Goal: Information Seeking & Learning: Check status

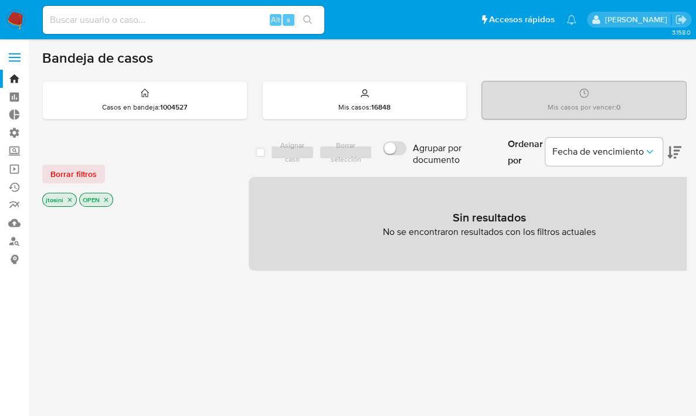
click at [70, 194] on p "jtosini" at bounding box center [59, 199] width 33 height 13
click at [71, 199] on icon "close-filter" at bounding box center [69, 199] width 7 height 7
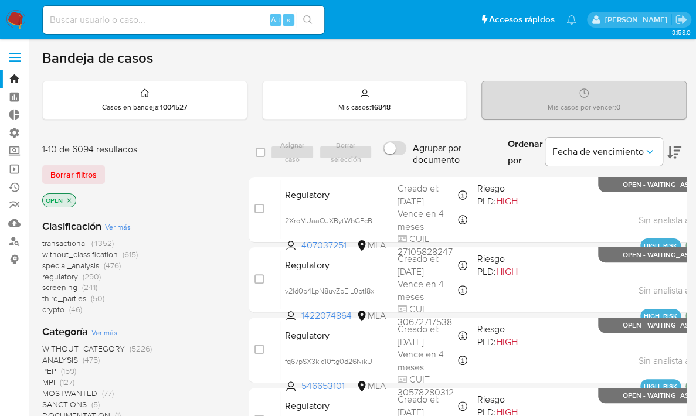
click at [71, 199] on icon "close-filter" at bounding box center [69, 200] width 7 height 7
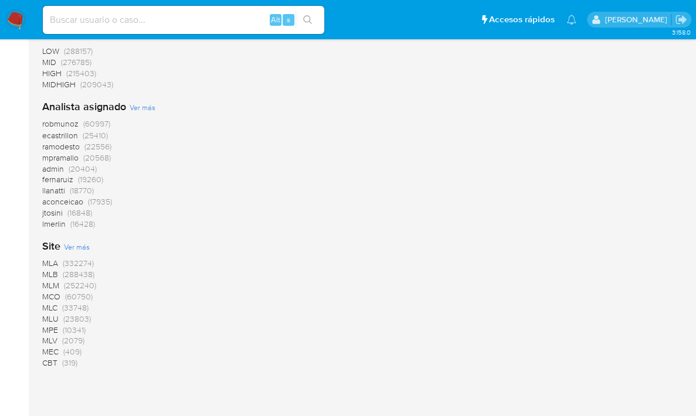
click at [66, 258] on span "(332274)" at bounding box center [78, 263] width 31 height 12
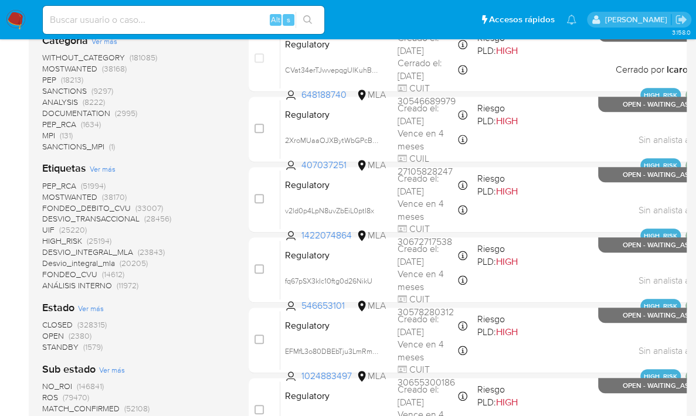
scroll to position [301, 0]
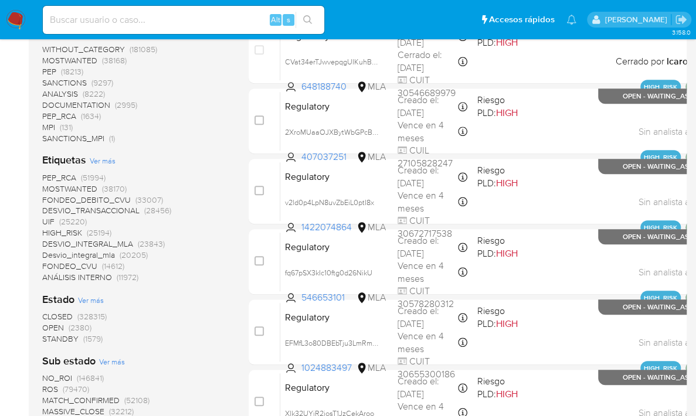
click at [81, 231] on span "HIGH_RISK" at bounding box center [62, 233] width 40 height 12
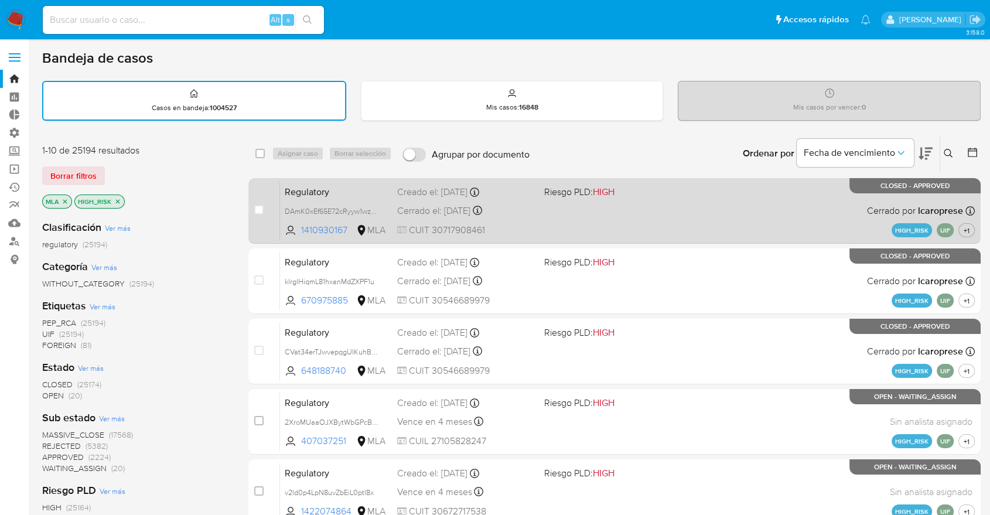
click at [597, 223] on div "Regulatory DAmK0xEf65E72cRyyw1wzIP3 1410930167 MLA Riesgo PLD: HIGH Creado el: …" at bounding box center [627, 210] width 695 height 59
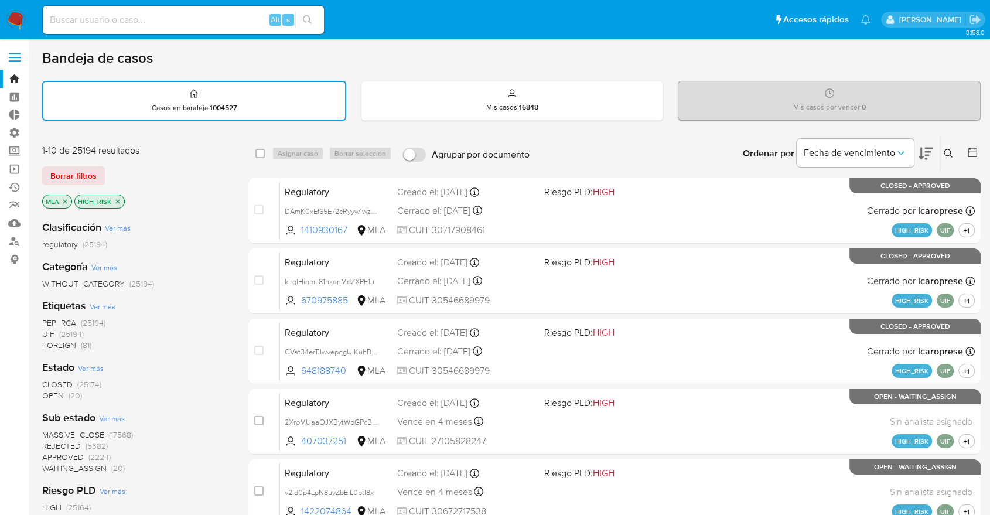
click at [53, 415] on span "REJECTED" at bounding box center [61, 446] width 39 height 12
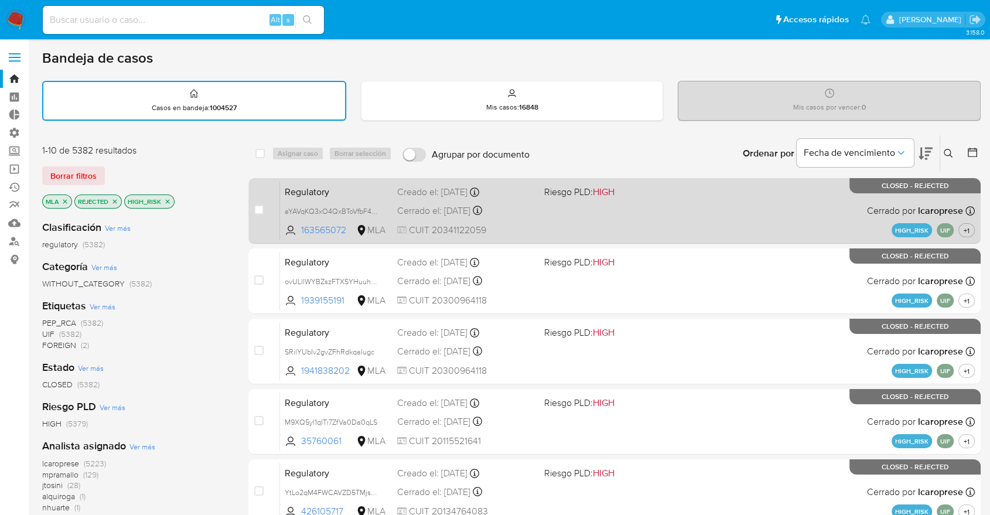
click at [509, 218] on div "Regulatory aYAVqKQ3xO4QxBToVfbF4MgQ 163565072 MLA Riesgo PLD: HIGH Creado el: 0…" at bounding box center [627, 210] width 695 height 59
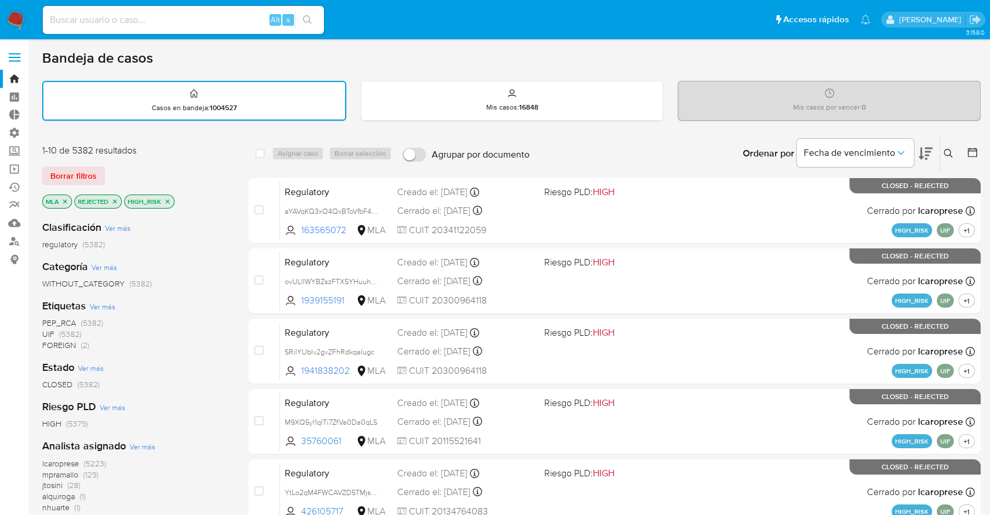
click at [164, 200] on icon "close-filter" at bounding box center [167, 201] width 7 height 7
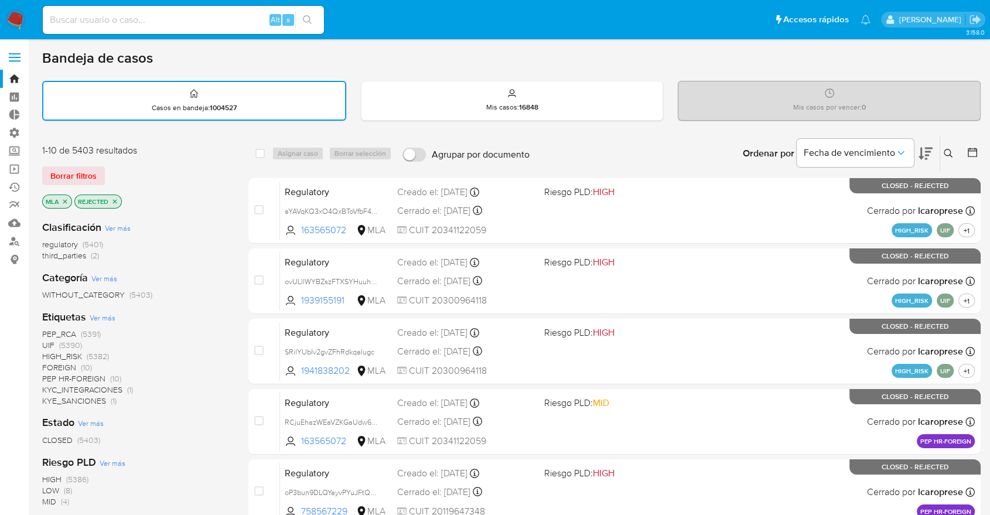
click at [122, 205] on div "MLA REJECTED" at bounding box center [136, 203] width 188 height 16
click at [120, 205] on div "REJECTED" at bounding box center [97, 202] width 47 height 14
click at [113, 205] on p "REJECTED" at bounding box center [98, 201] width 46 height 13
click at [120, 199] on p "REJECTED" at bounding box center [98, 201] width 46 height 13
click at [114, 202] on icon "close-filter" at bounding box center [114, 201] width 7 height 7
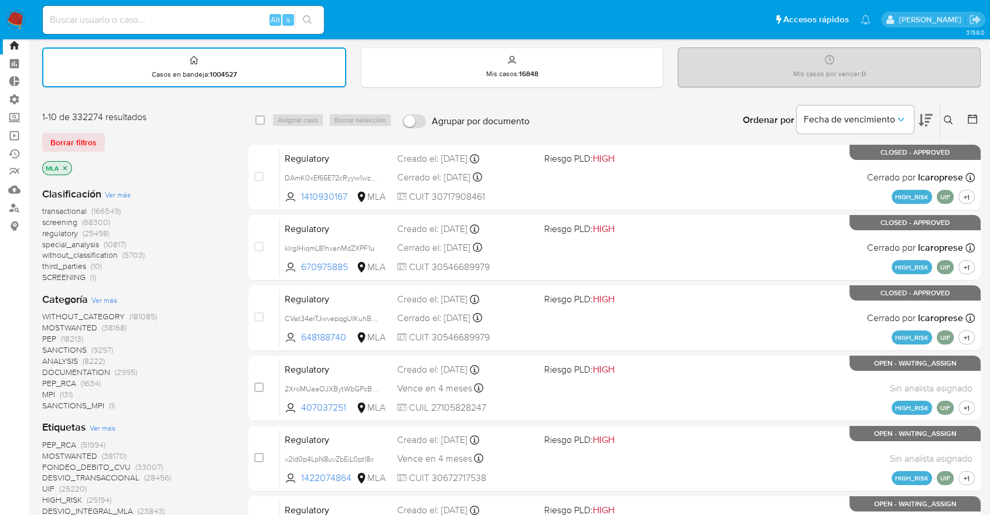
scroll to position [65, 0]
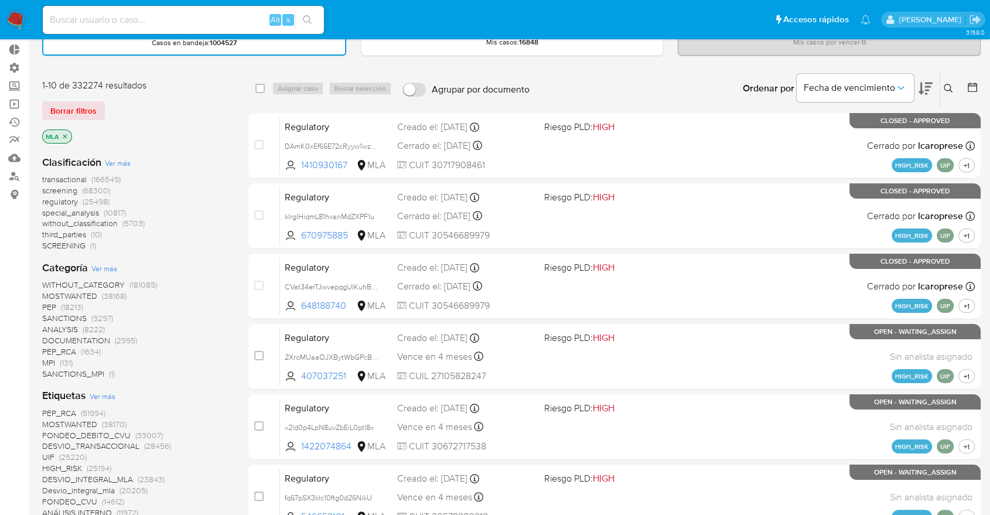
click at [99, 265] on span "Ver más" at bounding box center [104, 268] width 26 height 11
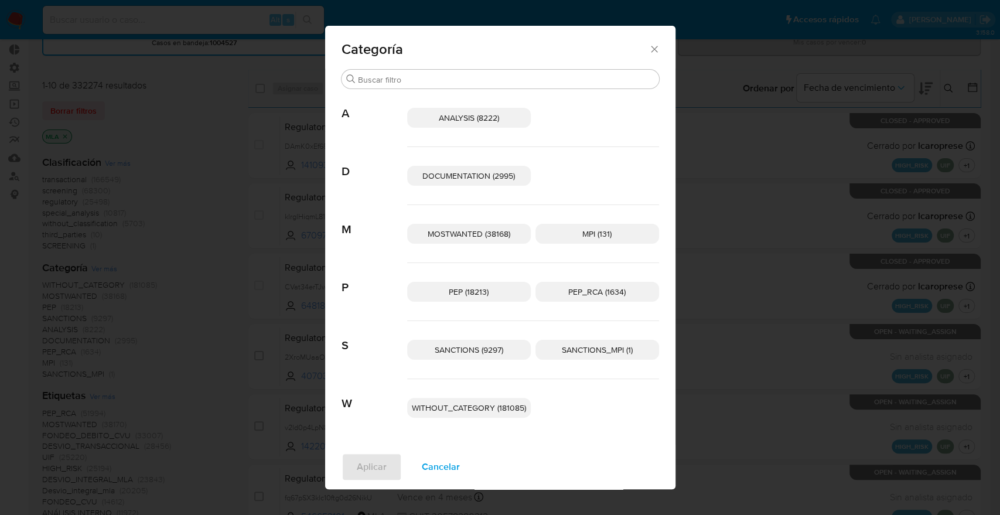
click at [434, 415] on span "Cancelar" at bounding box center [441, 467] width 38 height 26
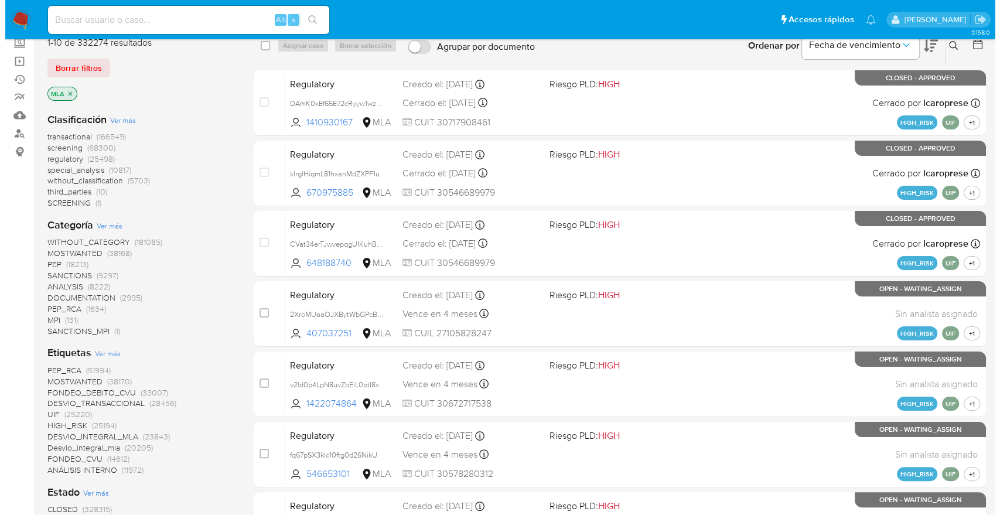
scroll to position [130, 0]
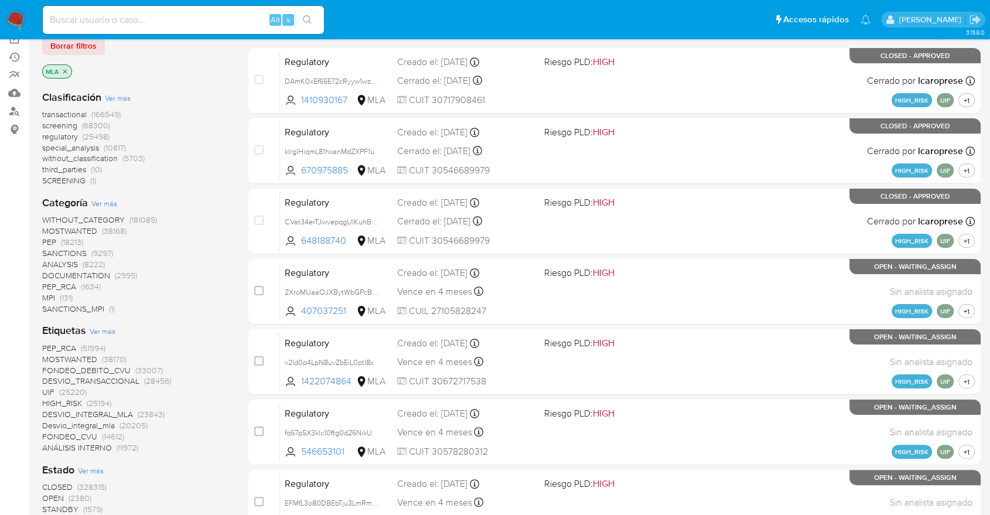
click at [94, 332] on span "Ver más" at bounding box center [103, 331] width 26 height 11
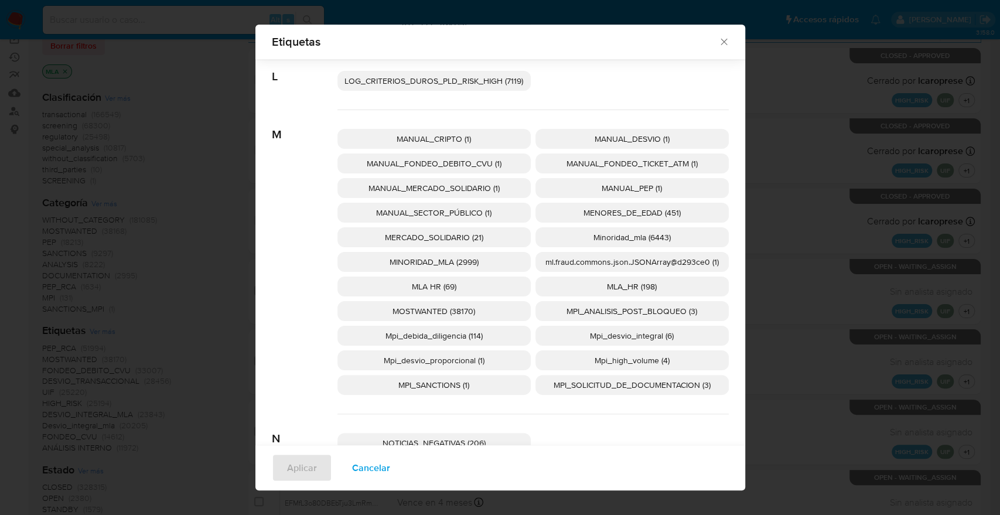
scroll to position [1163, 0]
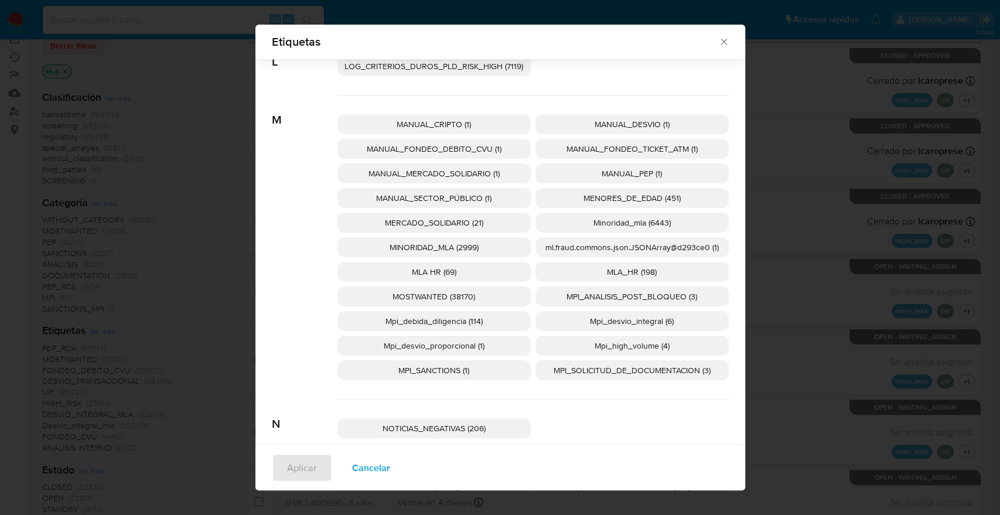
click at [563, 268] on p "MLA_HR (198)" at bounding box center [632, 272] width 193 height 20
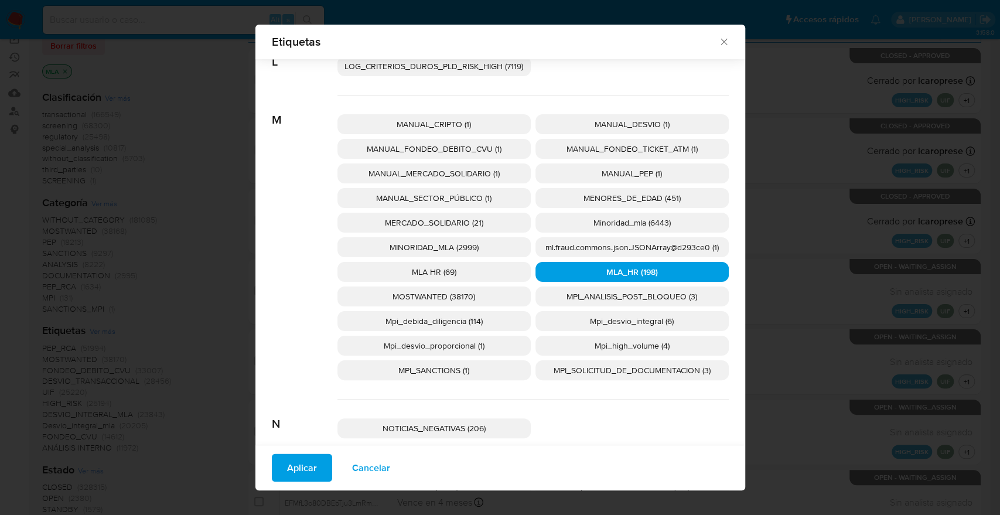
click at [289, 415] on span "Aplicar" at bounding box center [302, 468] width 30 height 26
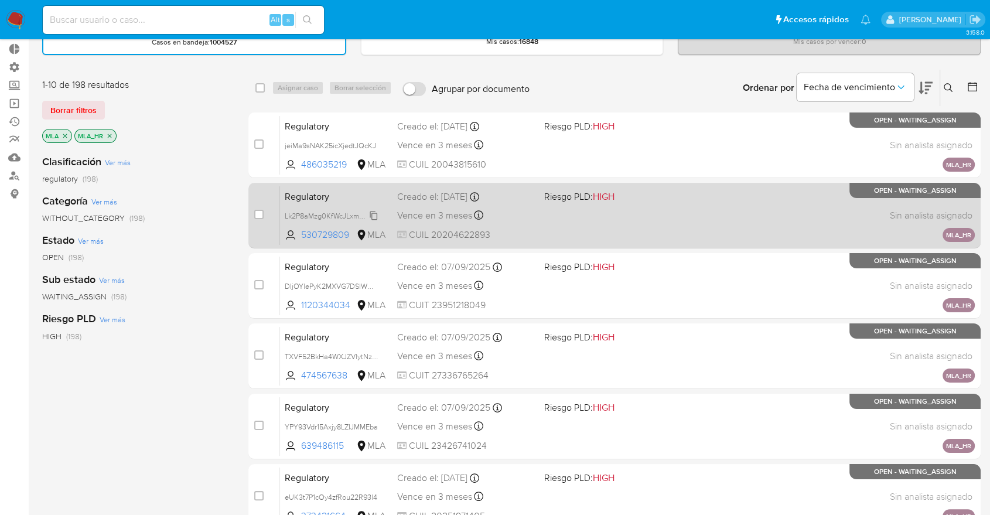
scroll to position [65, 0]
click at [418, 227] on div "Regulatory Lk2P8aMzg0KfWcJLxmO68P99 530729809 MLA Riesgo PLD: HIGH Creado el: 0…" at bounding box center [627, 215] width 695 height 59
click at [431, 220] on span "Vence en 3 meses" at bounding box center [434, 216] width 75 height 13
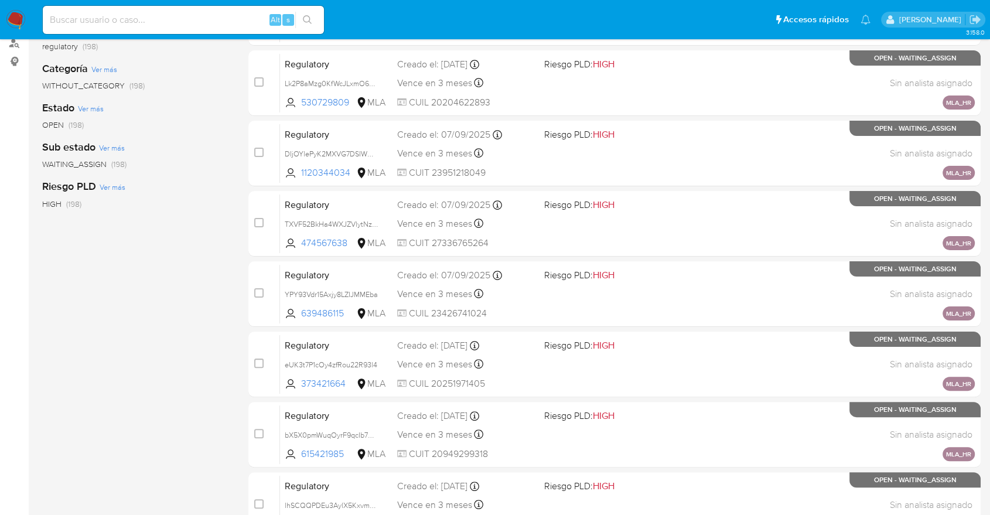
scroll to position [452, 0]
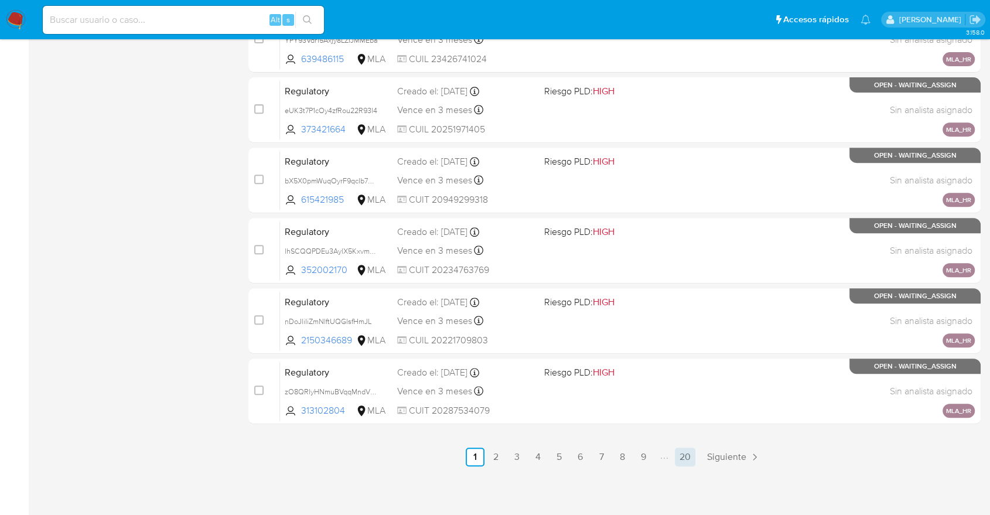
click at [678, 415] on link "20" at bounding box center [685, 457] width 21 height 19
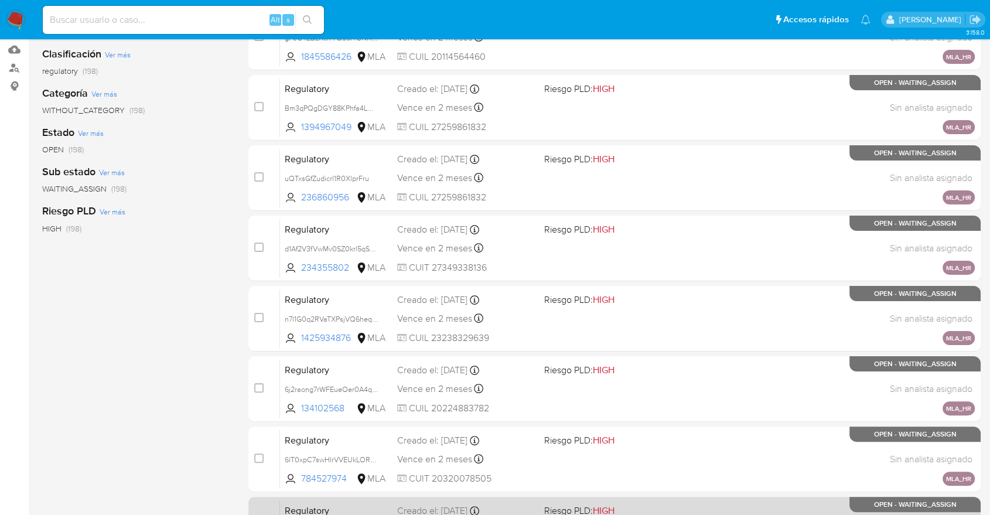
scroll to position [312, 0]
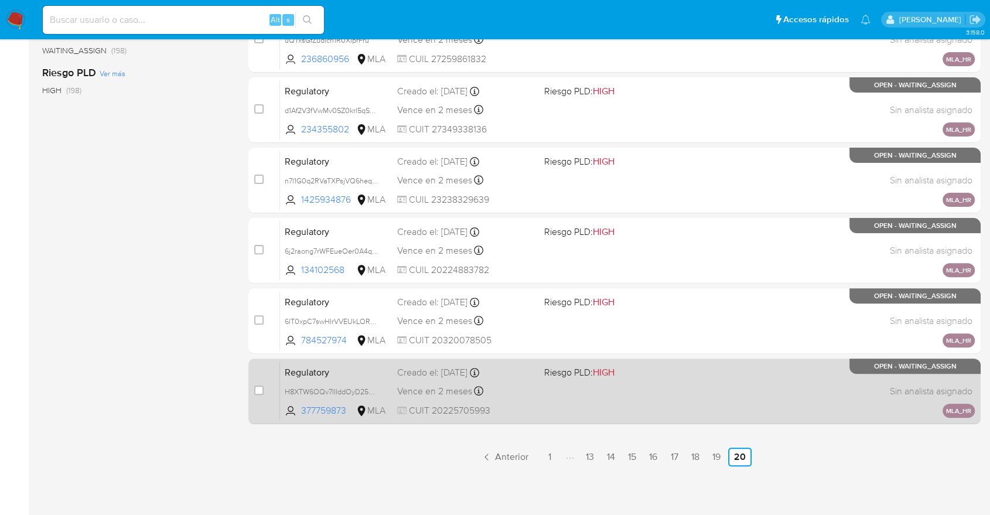
click at [552, 389] on div "Regulatory H8XTW6OQv7lIIddOyD25WTzS 377759873 MLA Riesgo PLD: HIGH Creado el: 0…" at bounding box center [627, 391] width 695 height 59
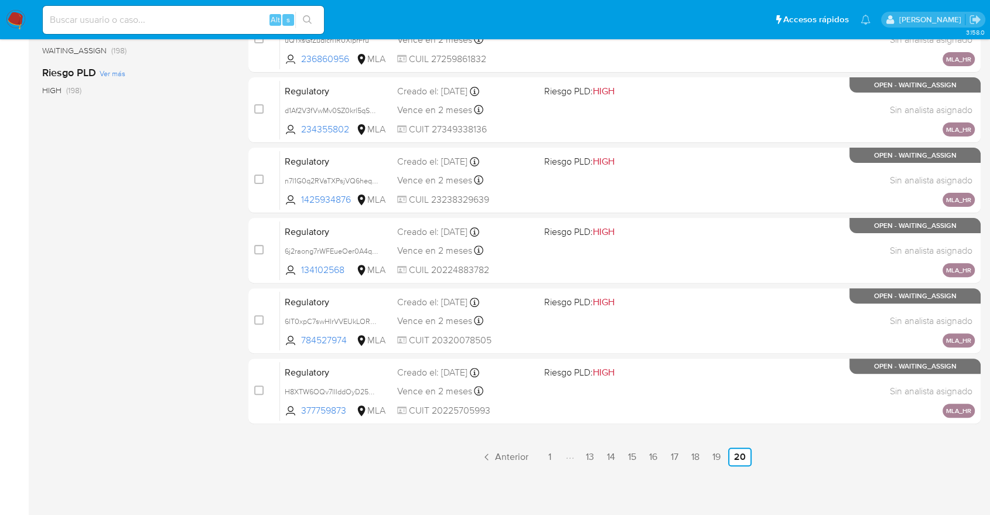
scroll to position [117, 0]
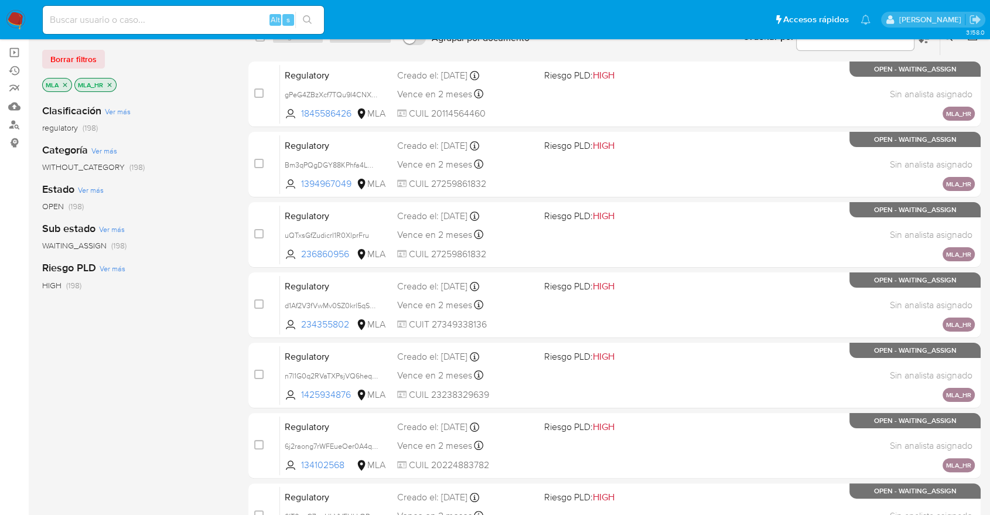
click at [113, 90] on div "MLA MLA_HR" at bounding box center [136, 86] width 188 height 16
click at [111, 85] on icon "close-filter" at bounding box center [110, 85] width 4 height 4
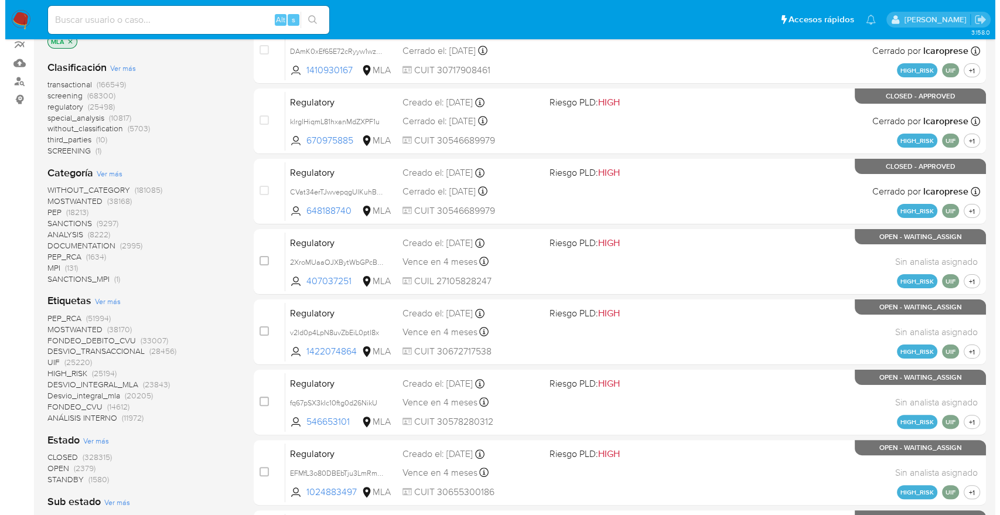
scroll to position [182, 0]
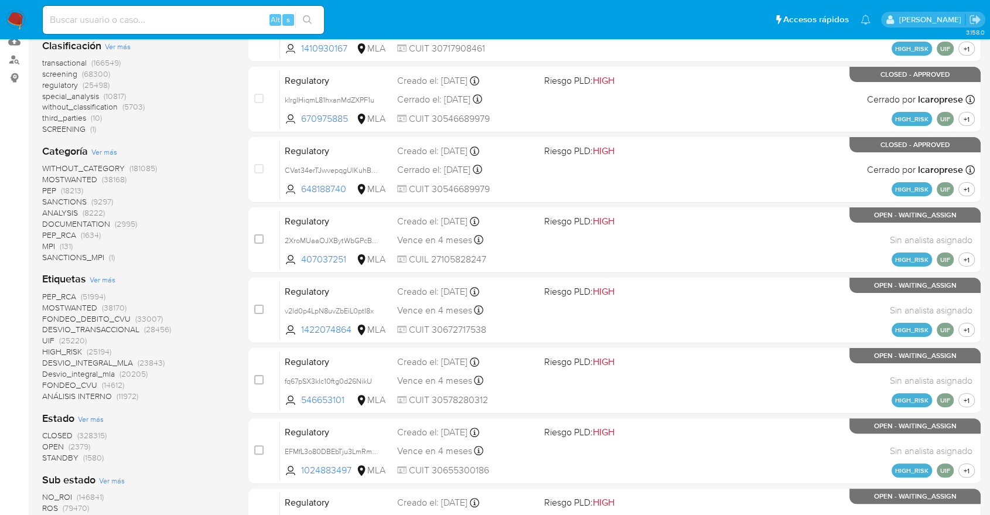
click at [103, 281] on span "Ver más" at bounding box center [103, 279] width 26 height 11
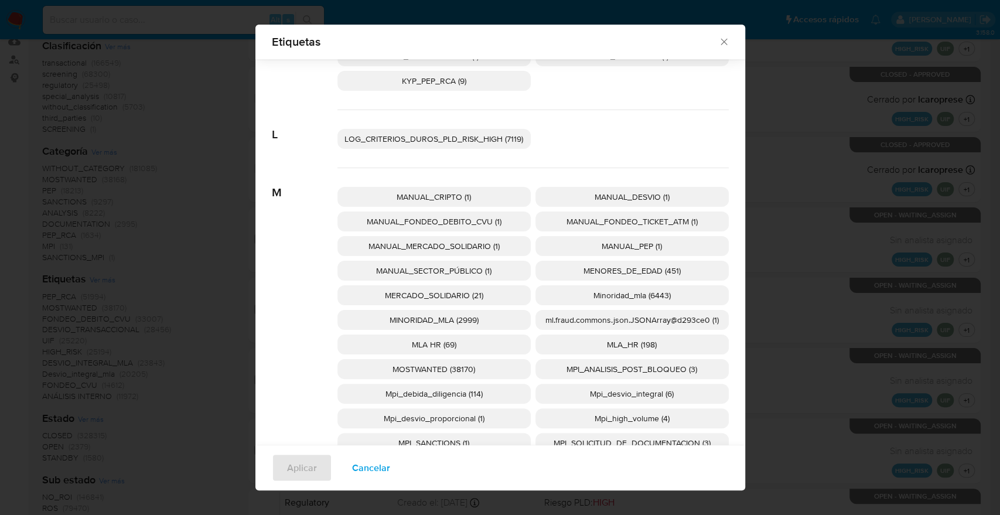
scroll to position [1098, 0]
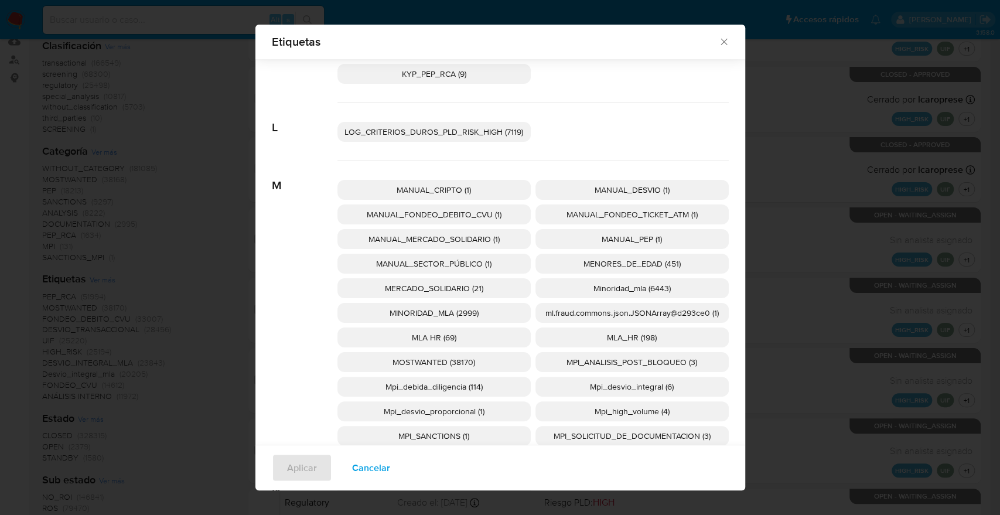
click at [479, 337] on p "MLA HR (69)" at bounding box center [434, 338] width 193 height 20
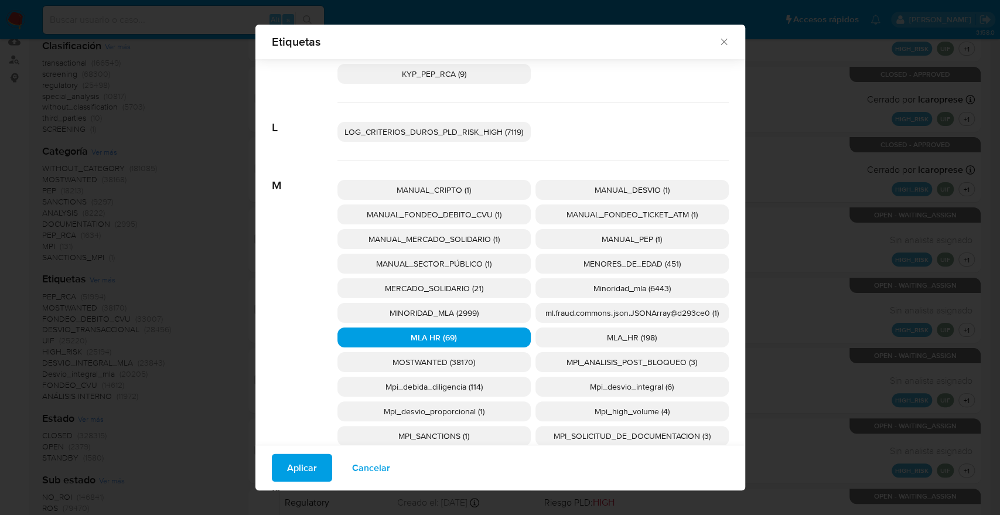
click at [310, 415] on button "Aplicar" at bounding box center [302, 468] width 60 height 28
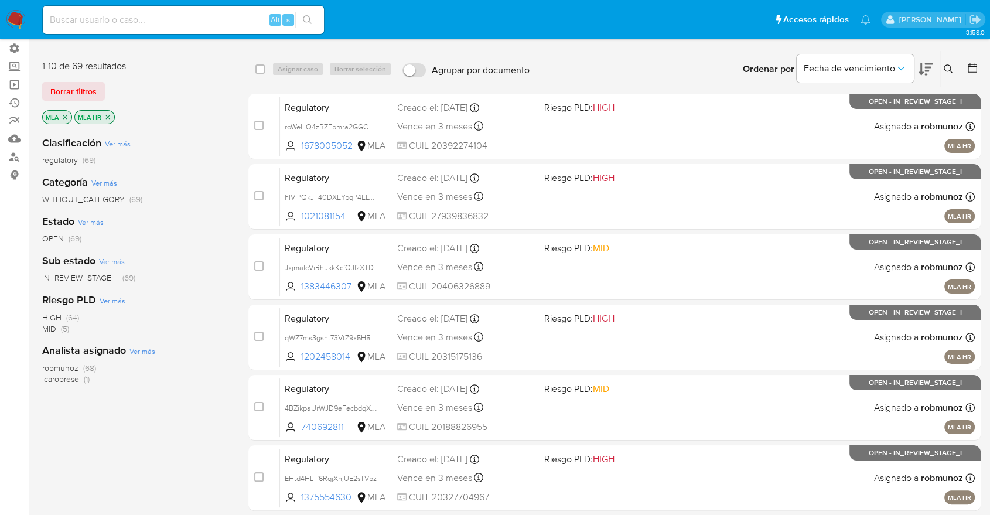
scroll to position [62, 0]
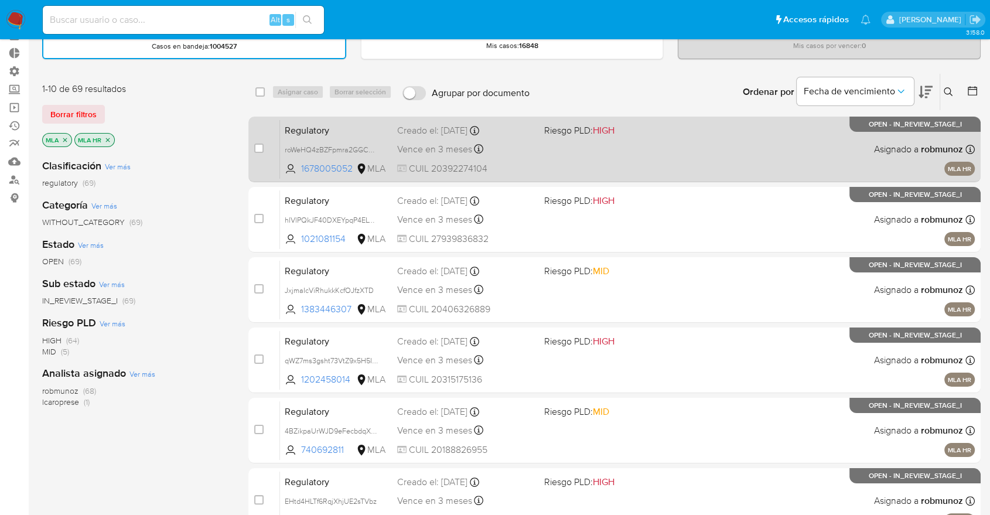
click at [454, 168] on span "CUIL 20392274104" at bounding box center [465, 168] width 137 height 13
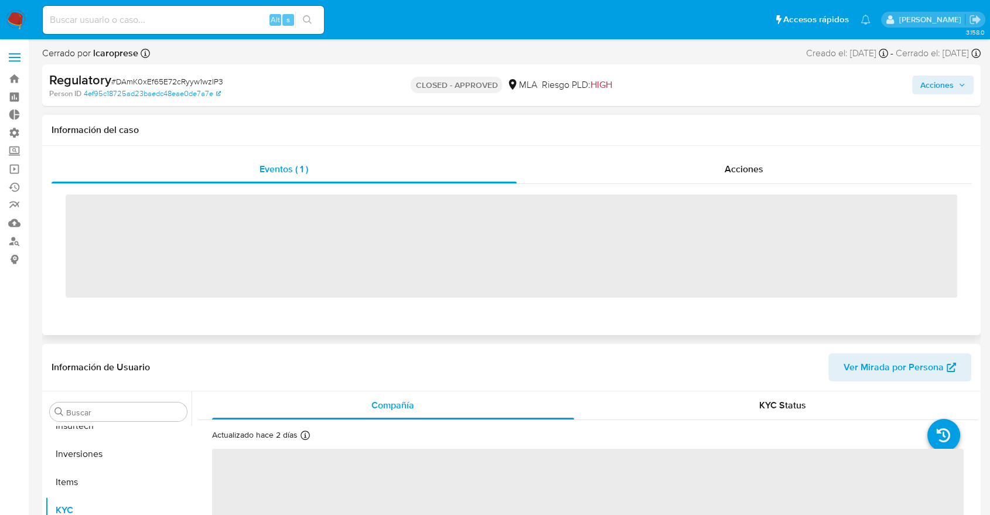
scroll to position [551, 0]
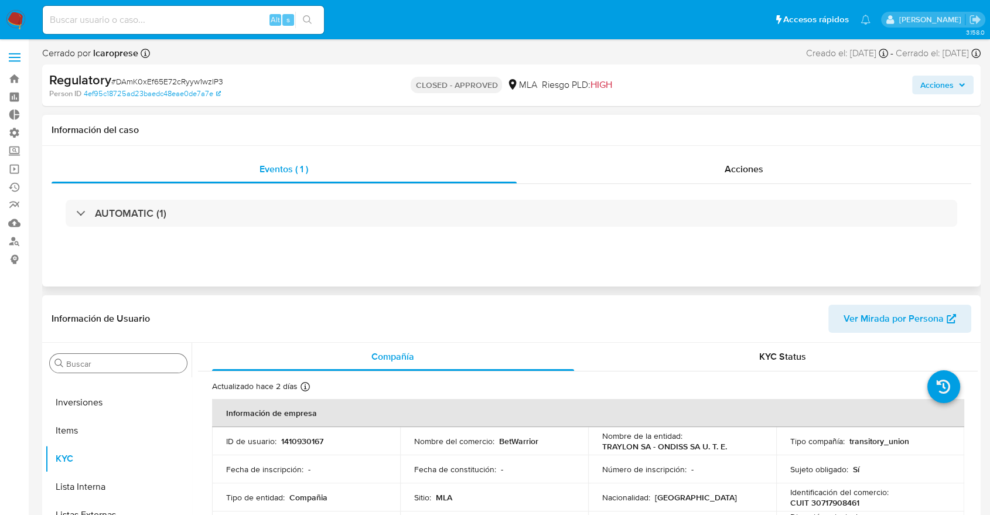
click at [118, 360] on input "Buscar" at bounding box center [124, 364] width 116 height 11
select select "10"
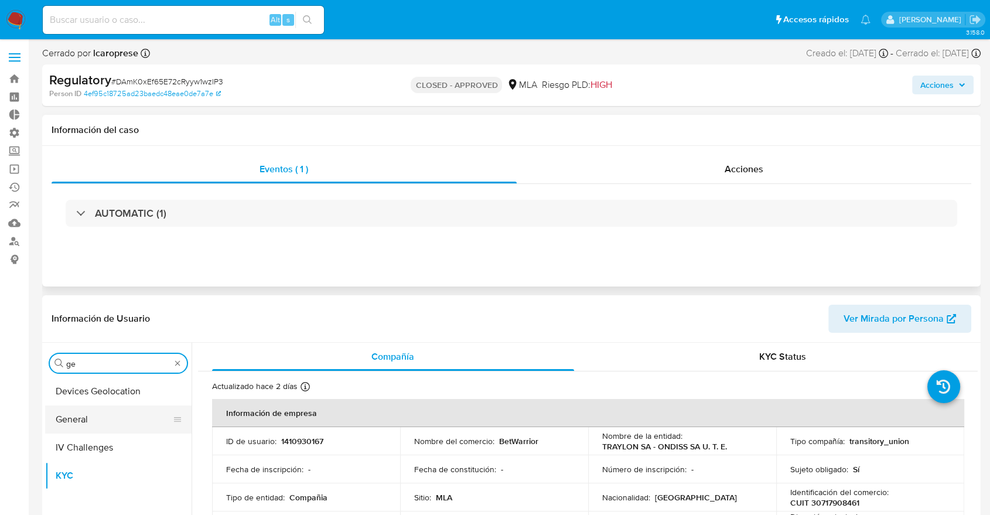
type input "ge"
click at [124, 414] on button "General" at bounding box center [113, 419] width 137 height 28
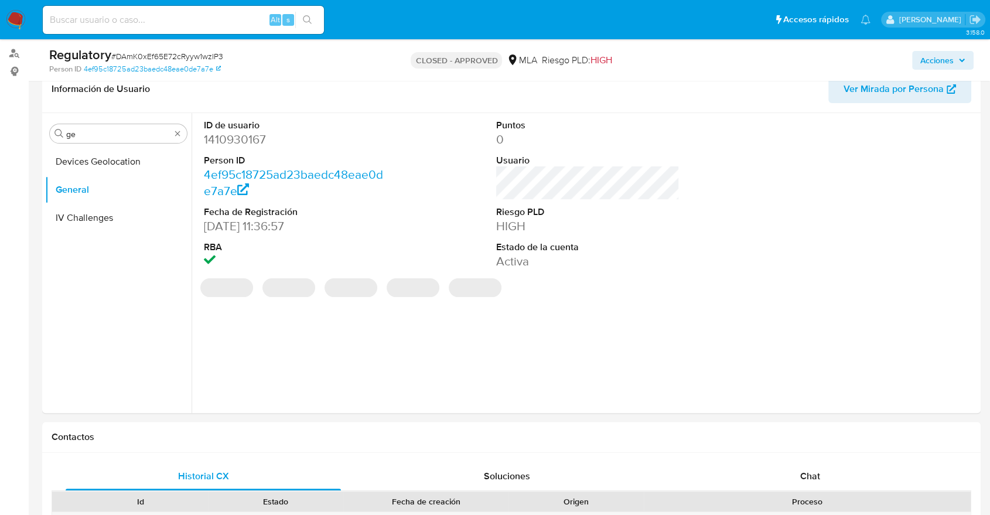
scroll to position [195, 0]
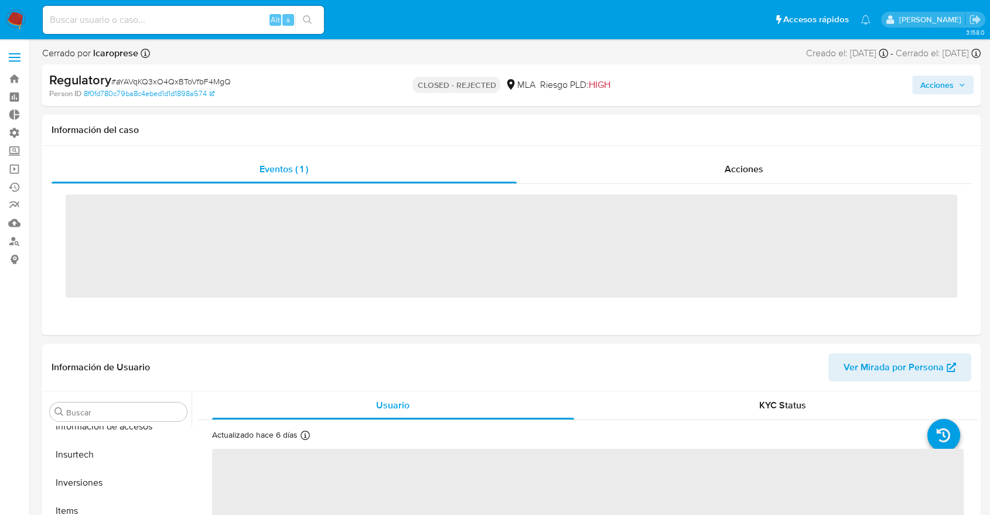
scroll to position [551, 0]
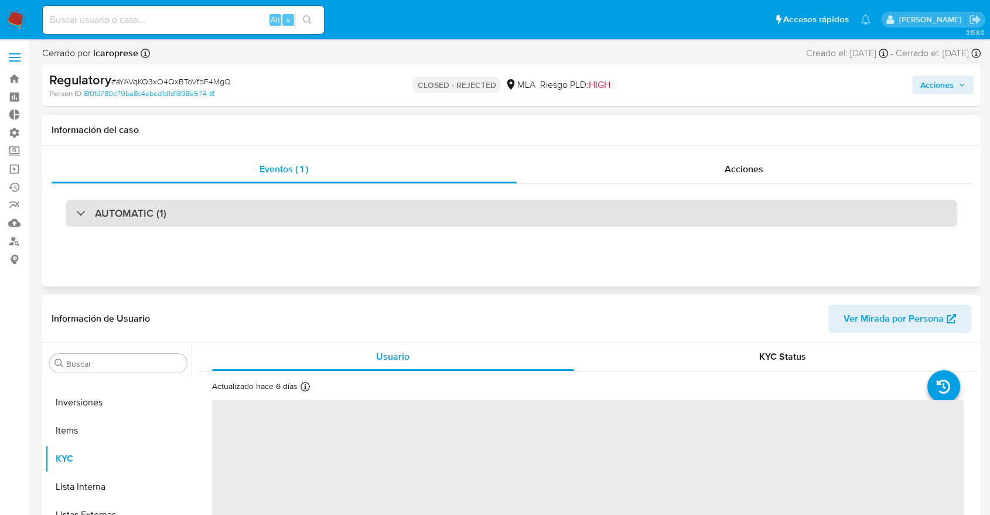
click at [507, 209] on div "AUTOMATIC (1)" at bounding box center [512, 213] width 892 height 27
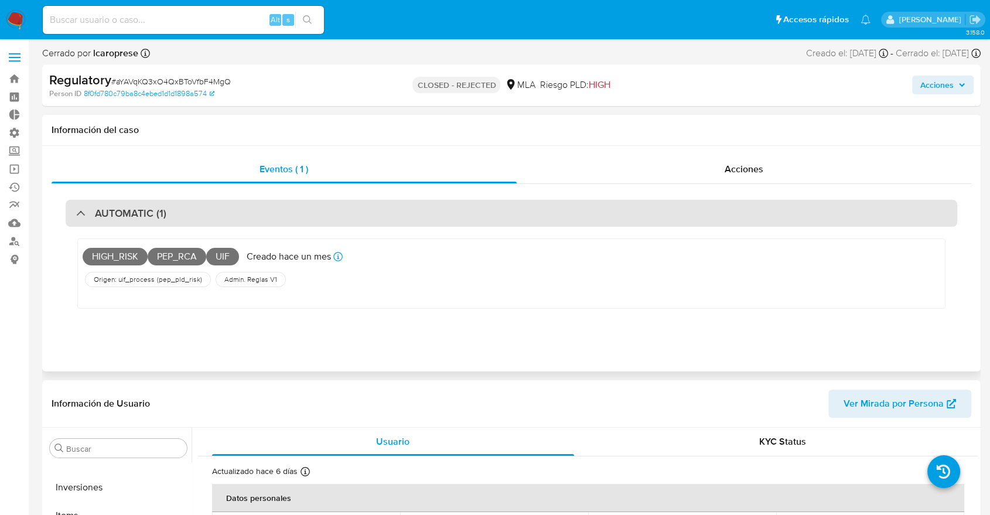
select select "10"
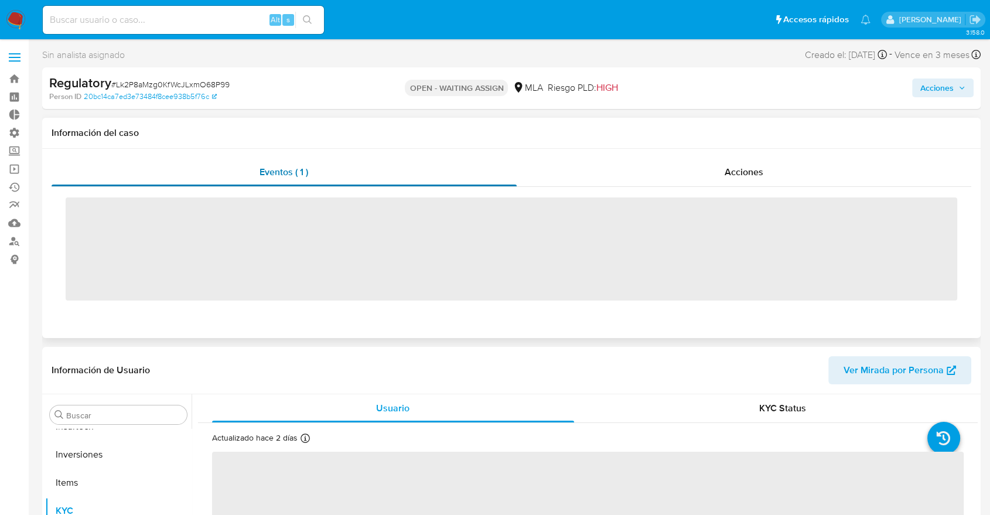
scroll to position [551, 0]
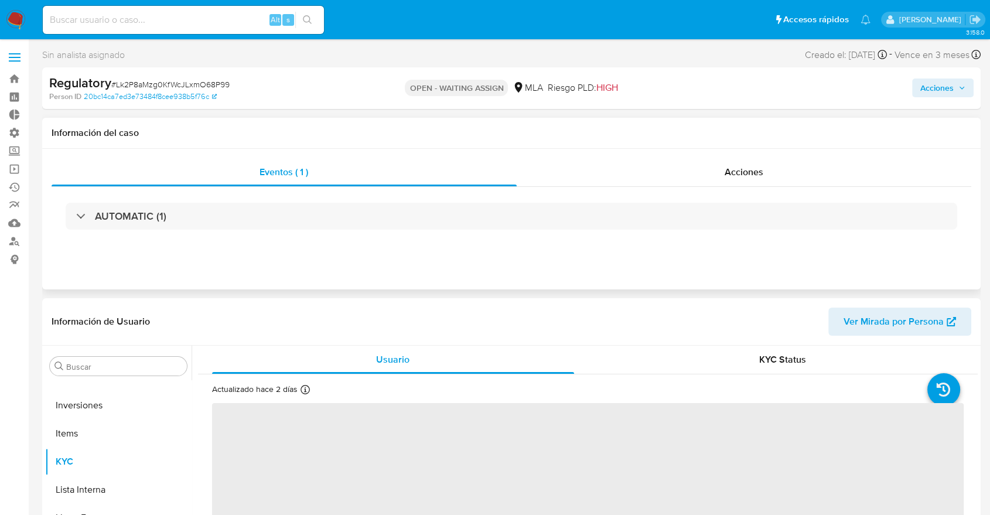
click at [339, 196] on div "AUTOMATIC (1)" at bounding box center [512, 216] width 920 height 59
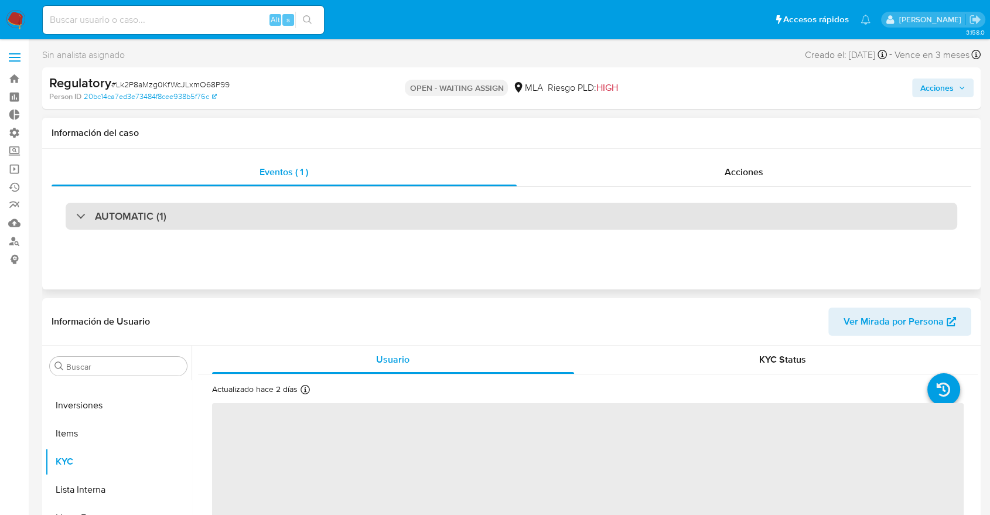
click at [338, 206] on div "AUTOMATIC (1)" at bounding box center [512, 216] width 892 height 27
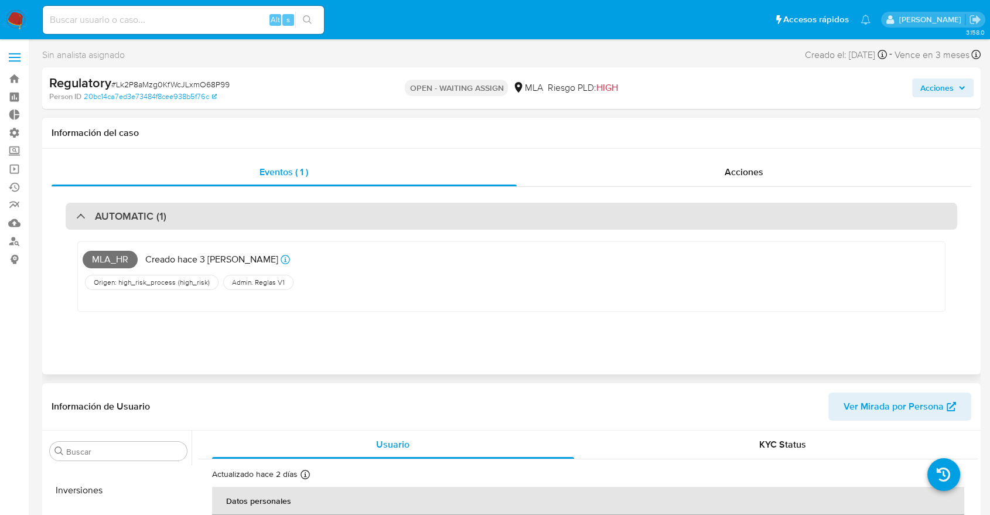
select select "10"
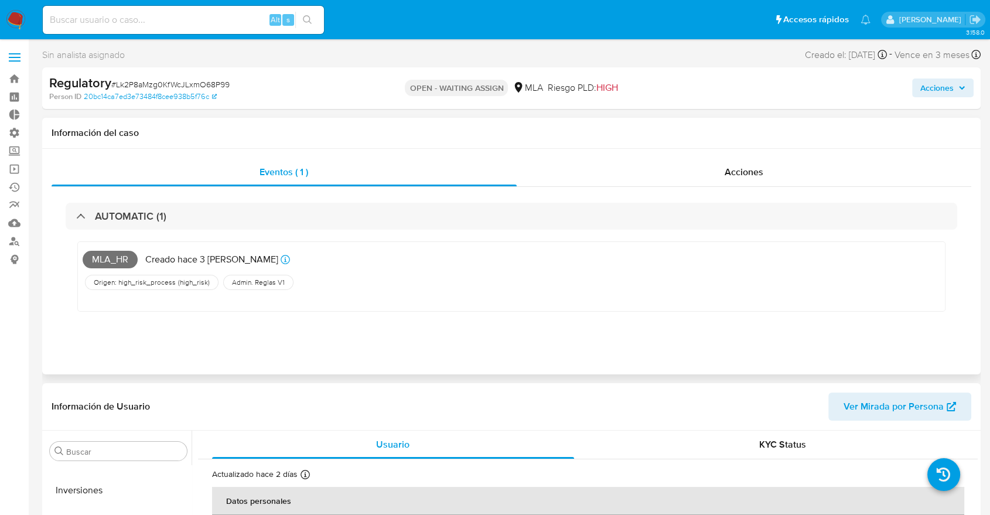
click at [247, 278] on span "Admin. Reglas V1" at bounding box center [258, 282] width 55 height 9
click at [718, 146] on div "Información del caso" at bounding box center [511, 133] width 939 height 31
click at [716, 163] on div "Acciones" at bounding box center [744, 172] width 455 height 28
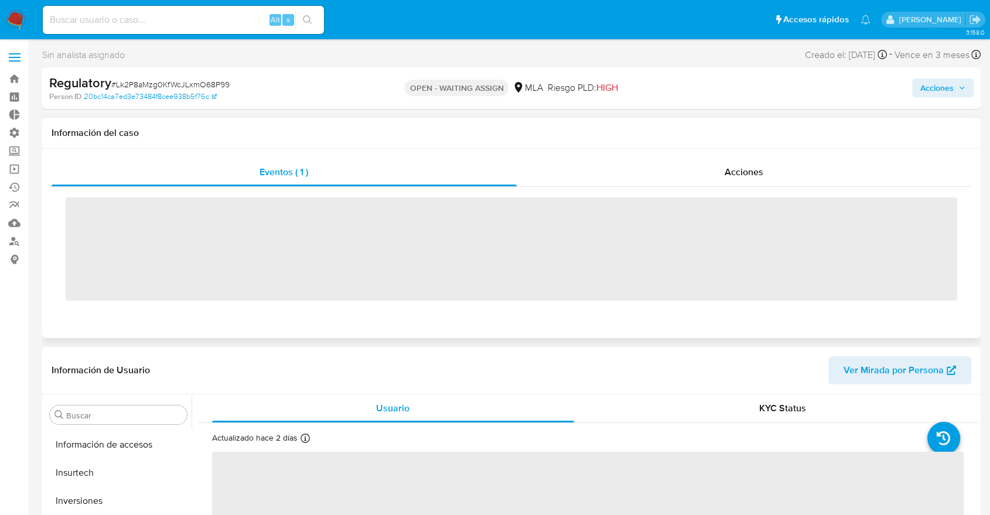
scroll to position [551, 0]
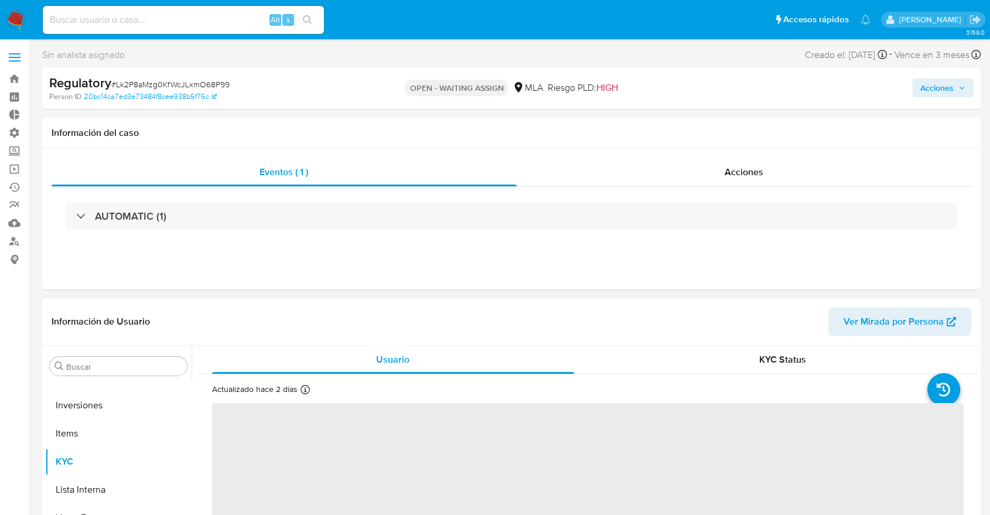
click at [144, 354] on div "Buscar Anticipos de dinero Archivos adjuntos CBT CVU Cruces y Relaciones Crédit…" at bounding box center [118, 496] width 146 height 298
click at [144, 355] on div "Buscar Anticipos de dinero Archivos adjuntos CBT CVU Cruces y Relaciones Crédit…" at bounding box center [118, 496] width 146 height 298
select select "10"
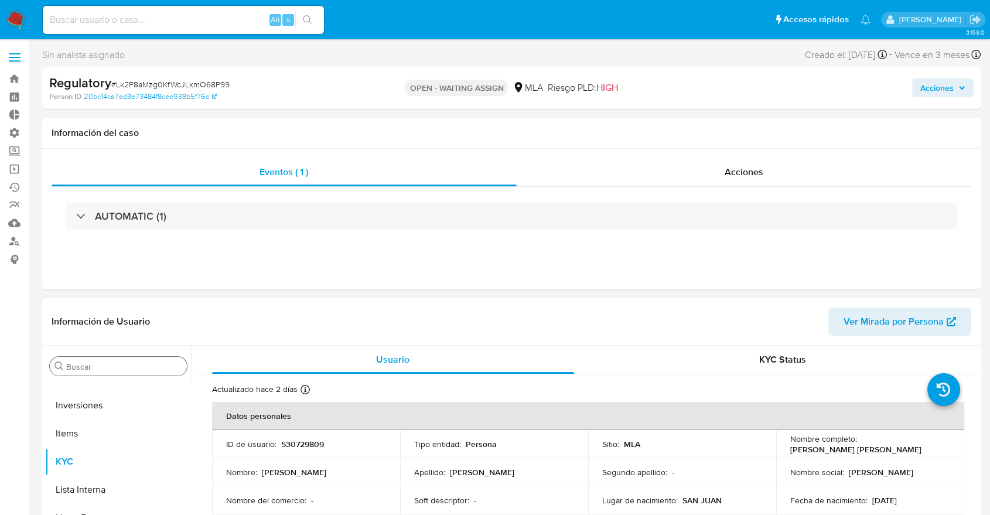
click at [143, 357] on div "Buscar" at bounding box center [118, 366] width 137 height 19
click at [141, 360] on div "Buscar" at bounding box center [118, 366] width 137 height 19
click at [135, 363] on input "Buscar" at bounding box center [124, 367] width 116 height 11
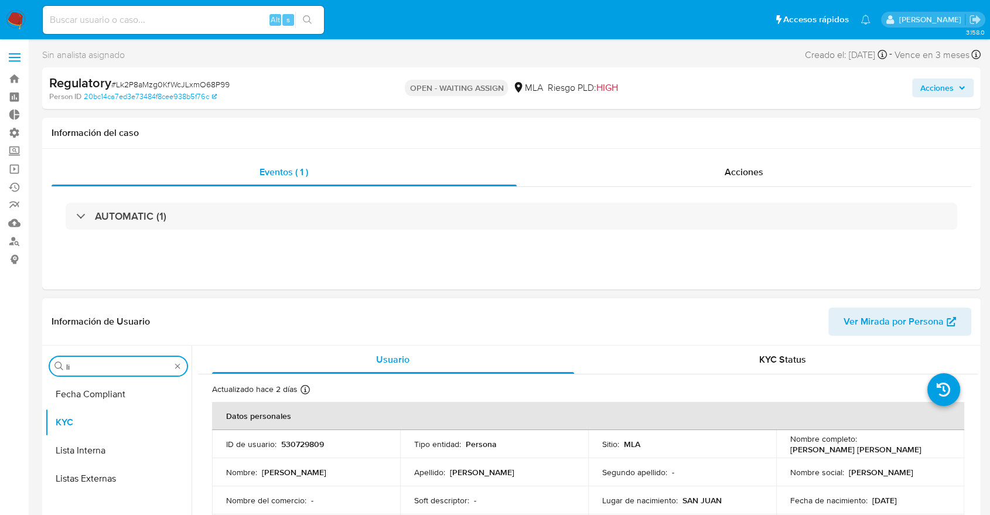
scroll to position [0, 0]
type input "lis"
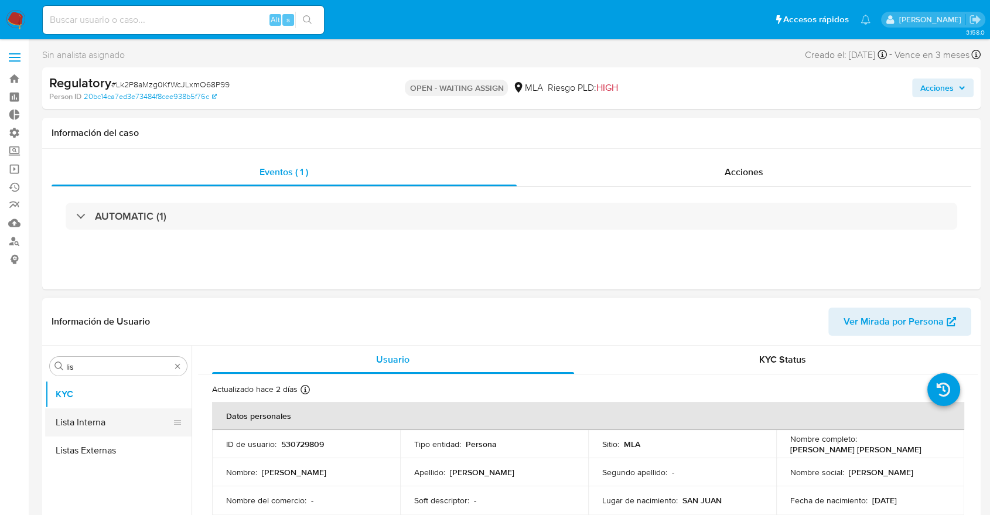
click at [97, 425] on button "Lista Interna" at bounding box center [113, 422] width 137 height 28
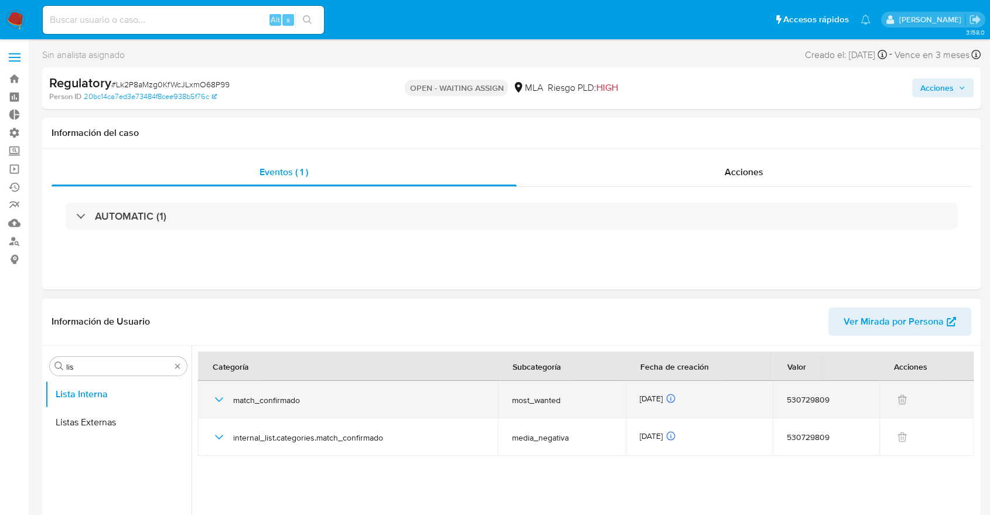
drag, startPoint x: 260, startPoint y: 427, endPoint x: 506, endPoint y: 402, distance: 248.0
click at [489, 401] on tbody "match_confirmado most_wanted 27/02/2024 27/02/2024 12:42:27 530729809 internal_…" at bounding box center [586, 418] width 776 height 75
click at [523, 403] on span "most_wanted" at bounding box center [562, 400] width 100 height 11
click at [539, 400] on span "most_wanted" at bounding box center [562, 400] width 100 height 11
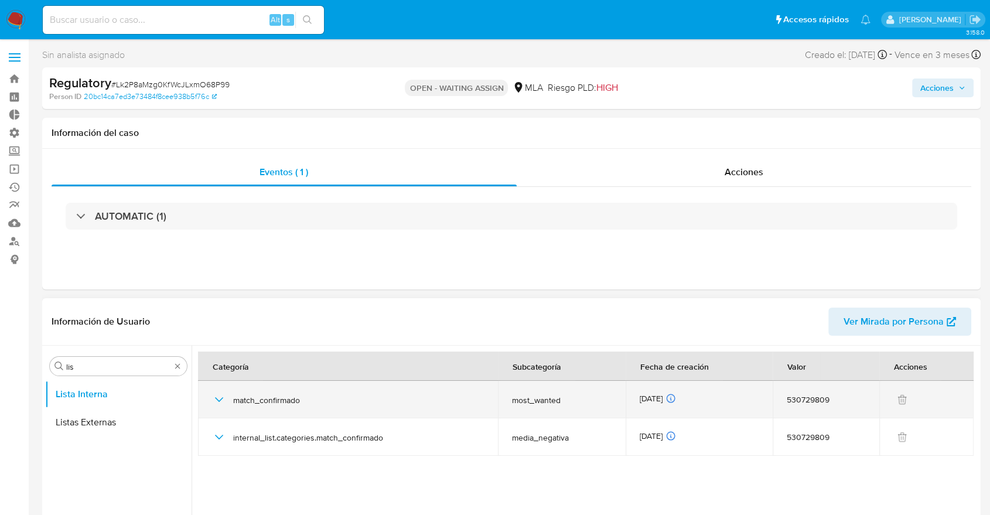
click at [539, 400] on span "most_wanted" at bounding box center [562, 400] width 100 height 11
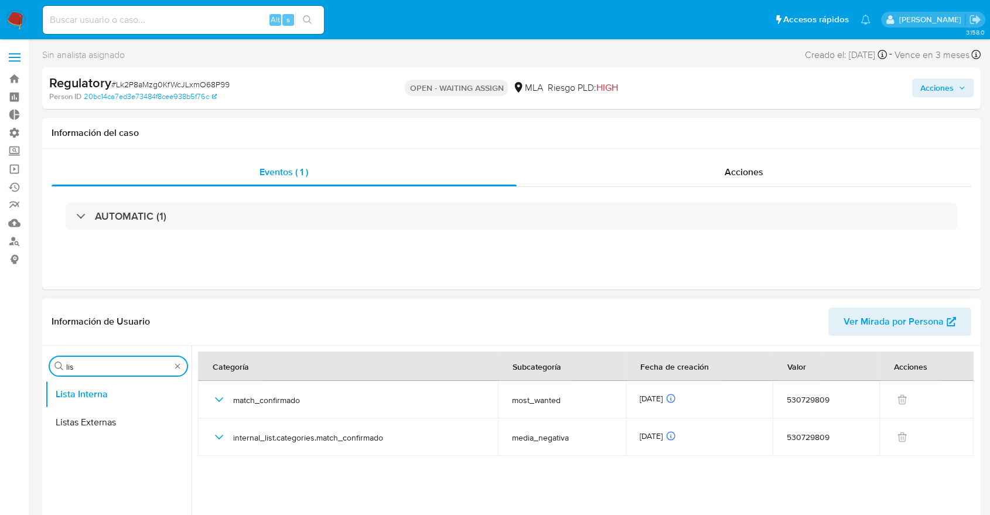
click at [131, 366] on input "lis" at bounding box center [118, 367] width 104 height 11
type input "ge"
click at [115, 418] on button "General" at bounding box center [113, 422] width 137 height 28
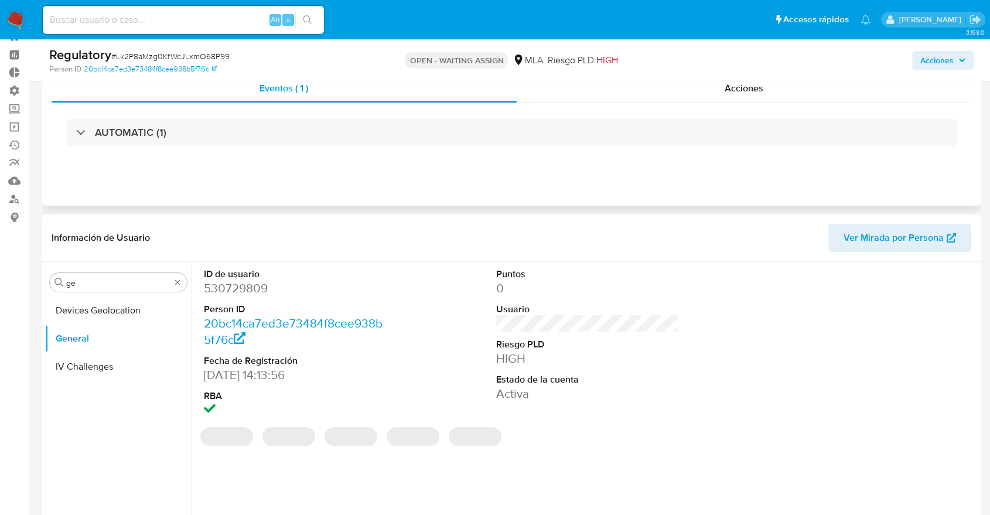
scroll to position [65, 0]
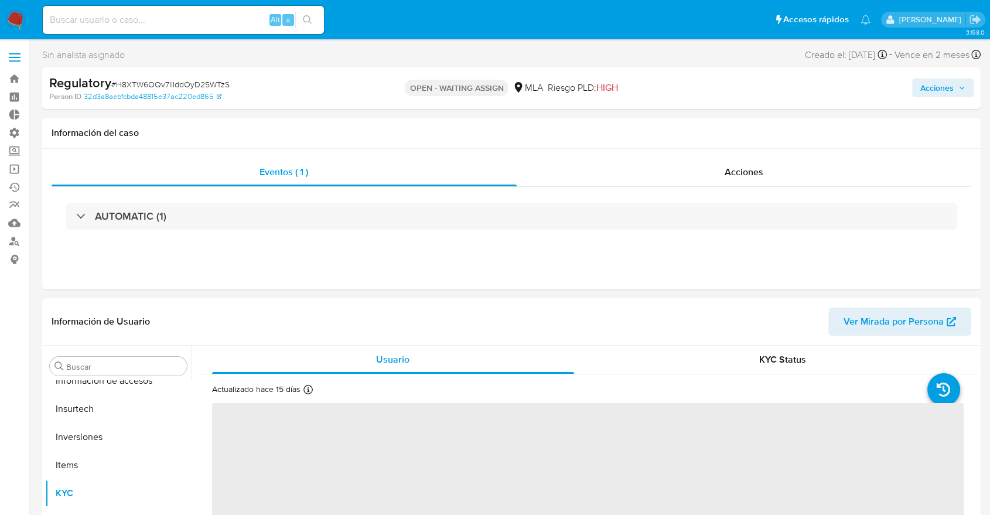
scroll to position [551, 0]
click at [424, 187] on div "AUTOMATIC (1)" at bounding box center [512, 216] width 920 height 59
click at [422, 197] on div "AUTOMATIC (1)" at bounding box center [512, 216] width 920 height 59
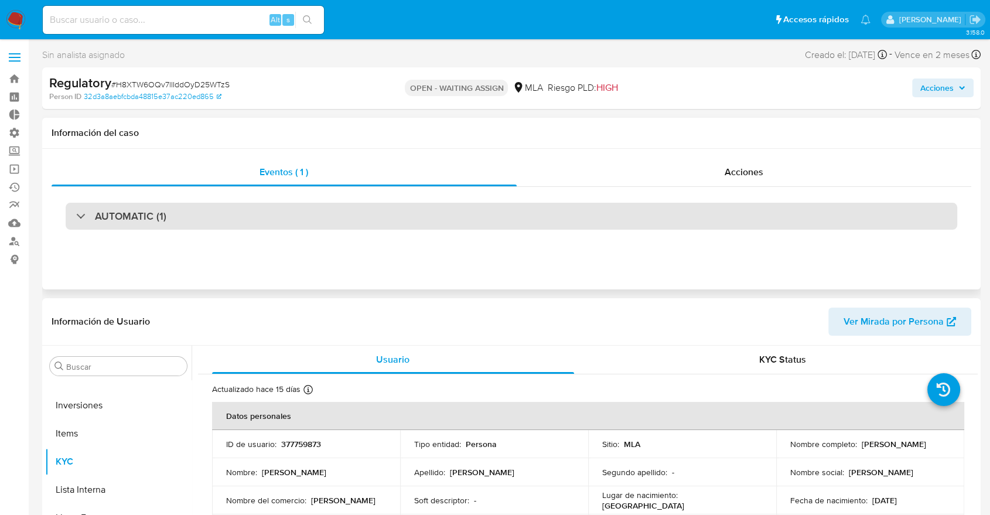
click at [422, 205] on div "AUTOMATIC (1)" at bounding box center [512, 216] width 920 height 59
select select "10"
click at [424, 206] on div "AUTOMATIC (1)" at bounding box center [512, 216] width 892 height 27
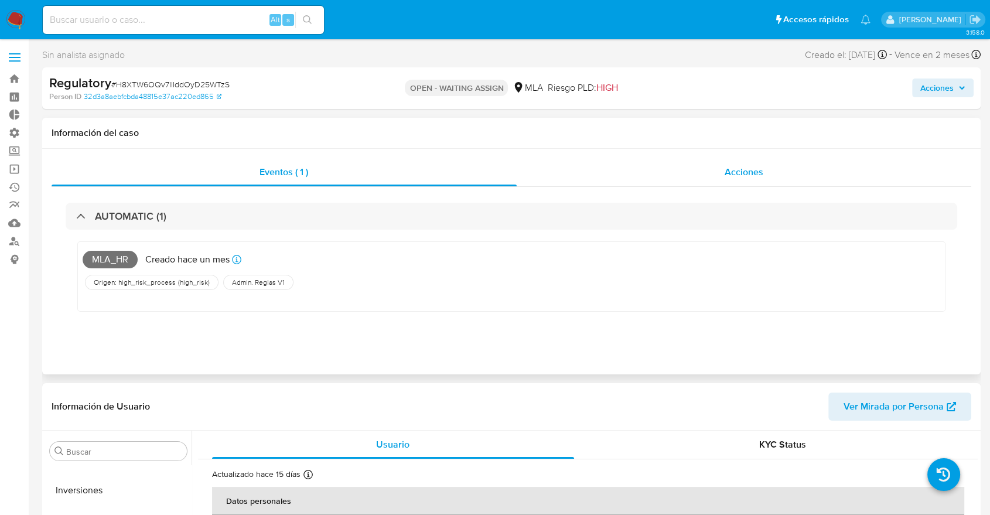
click at [676, 185] on div "Acciones" at bounding box center [744, 172] width 455 height 28
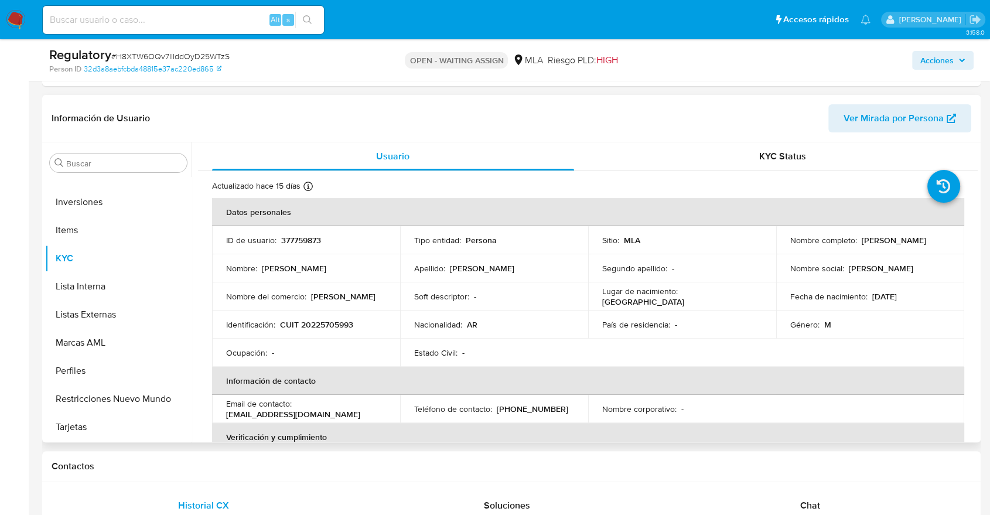
scroll to position [260, 0]
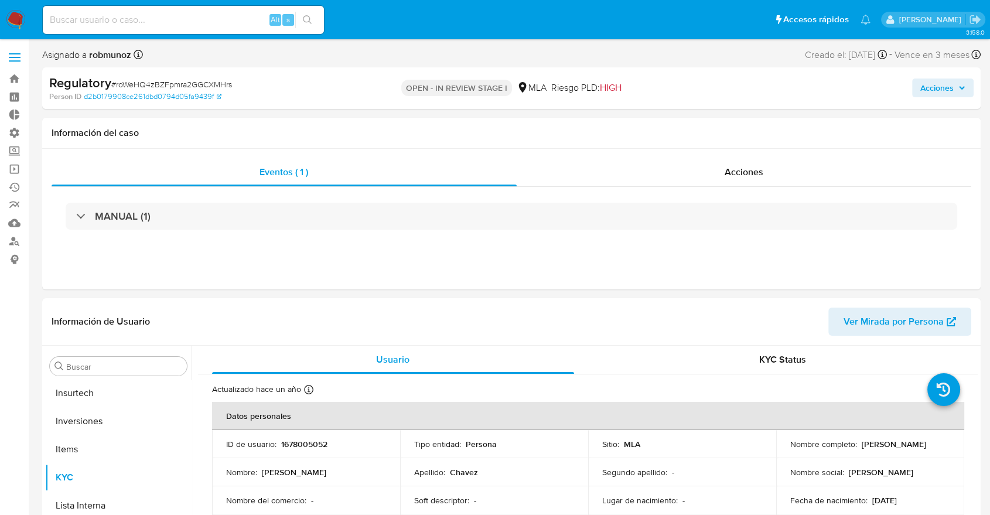
select select "10"
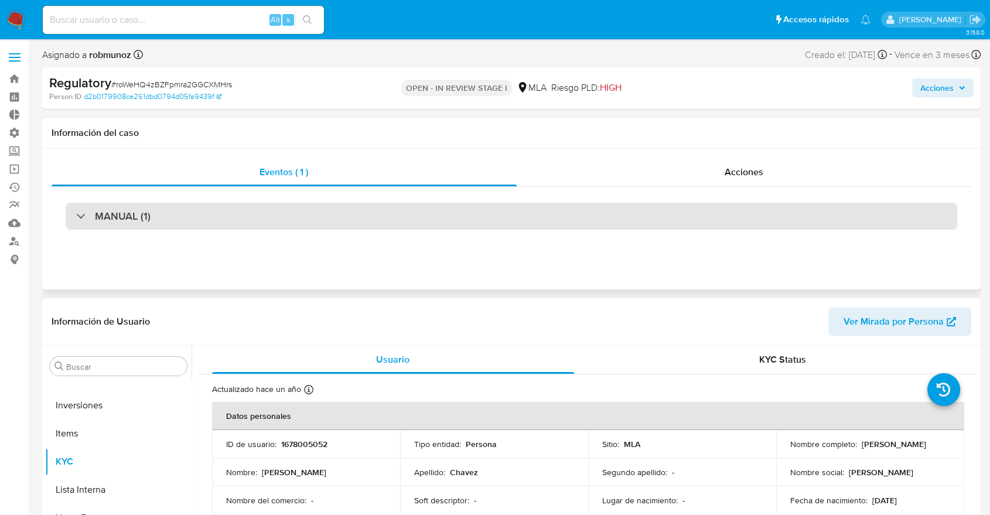
click at [189, 211] on div "MANUAL (1)" at bounding box center [512, 216] width 892 height 27
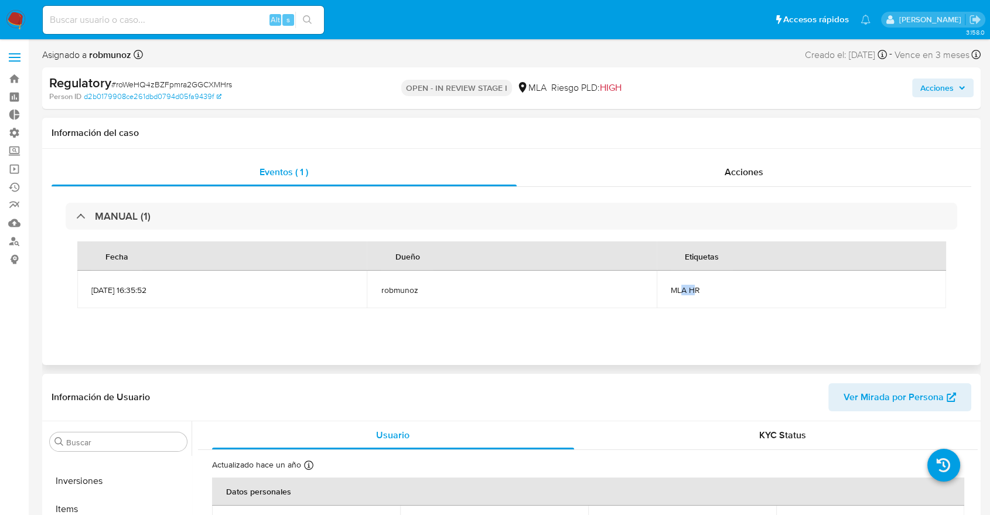
drag, startPoint x: 680, startPoint y: 292, endPoint x: 692, endPoint y: 288, distance: 12.2
click at [692, 288] on span "MLA HR" at bounding box center [802, 290] width 262 height 11
drag, startPoint x: 692, startPoint y: 289, endPoint x: 693, endPoint y: 308, distance: 19.3
click at [692, 289] on span "MLA HR" at bounding box center [802, 290] width 262 height 11
click at [577, 287] on span "robmunoz" at bounding box center [511, 290] width 261 height 11
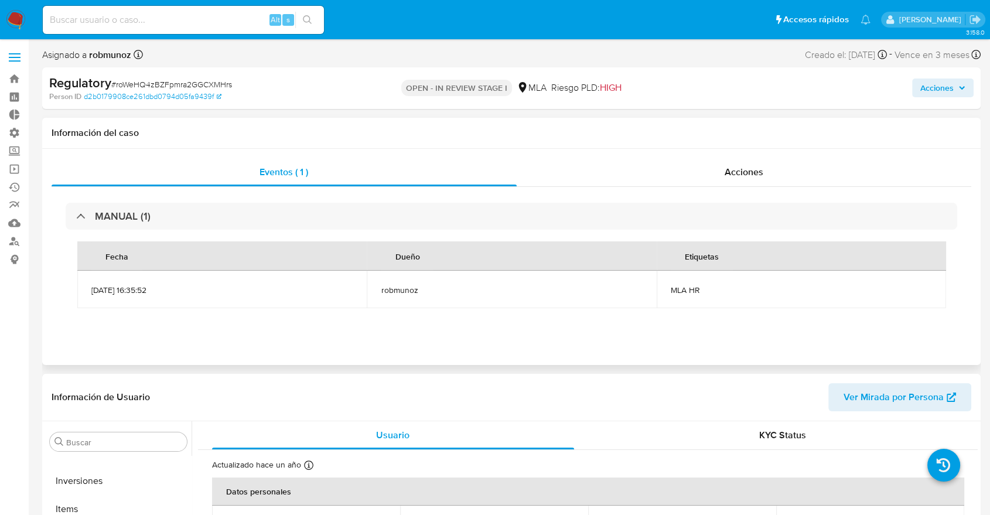
click at [666, 285] on td "MLA HR" at bounding box center [802, 290] width 290 height 38
click at [686, 285] on span "MLA HR" at bounding box center [802, 290] width 262 height 11
click at [687, 285] on span "MLA HR" at bounding box center [802, 290] width 262 height 11
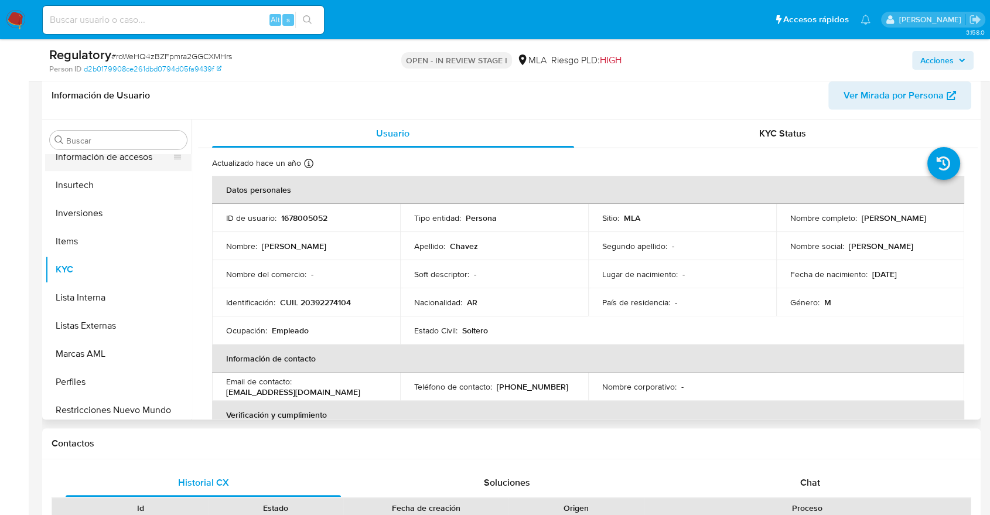
scroll to position [486, 0]
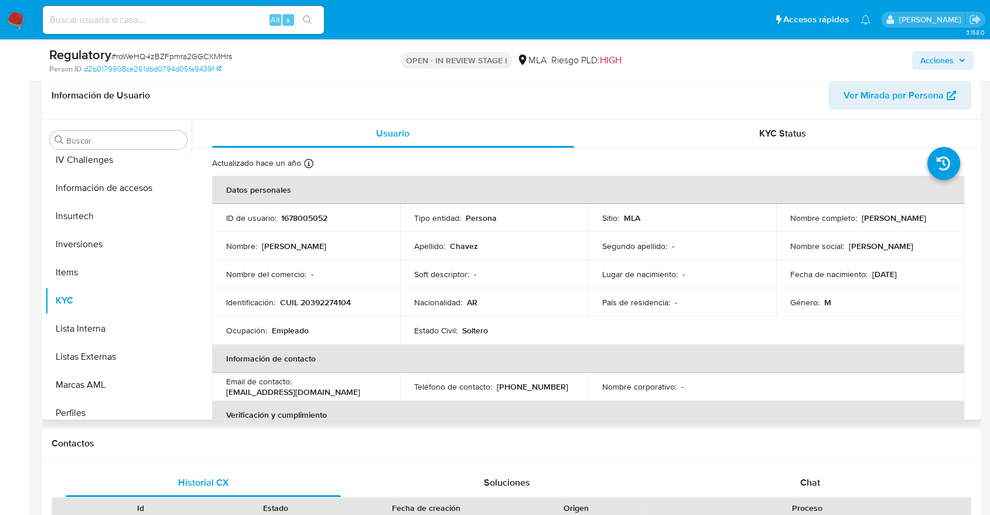
click at [109, 124] on div "Buscar Anticipos de dinero Archivos adjuntos CBT CVU Cruces y Relaciones Crédit…" at bounding box center [118, 270] width 146 height 298
click at [108, 137] on input "Buscar" at bounding box center [124, 140] width 116 height 11
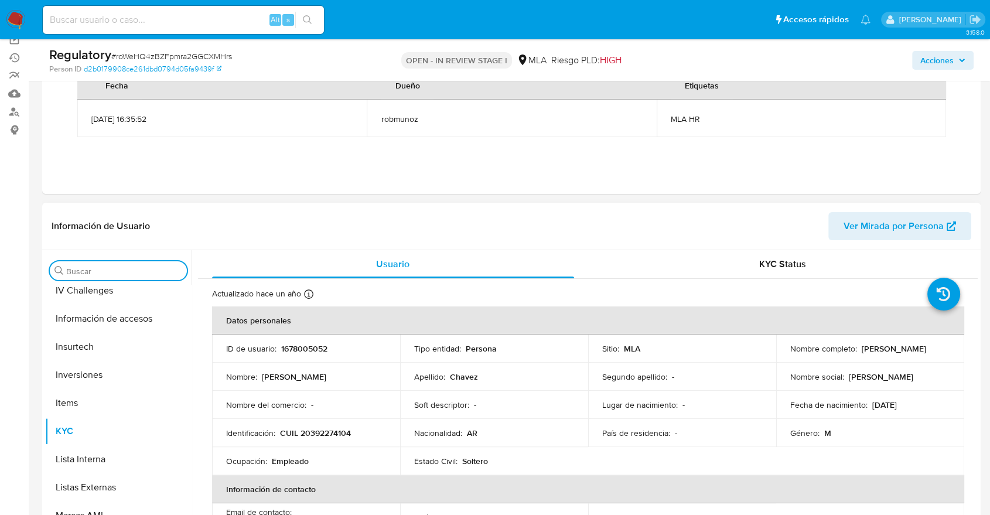
scroll to position [130, 0]
click at [140, 267] on input "Buscar" at bounding box center [124, 270] width 116 height 11
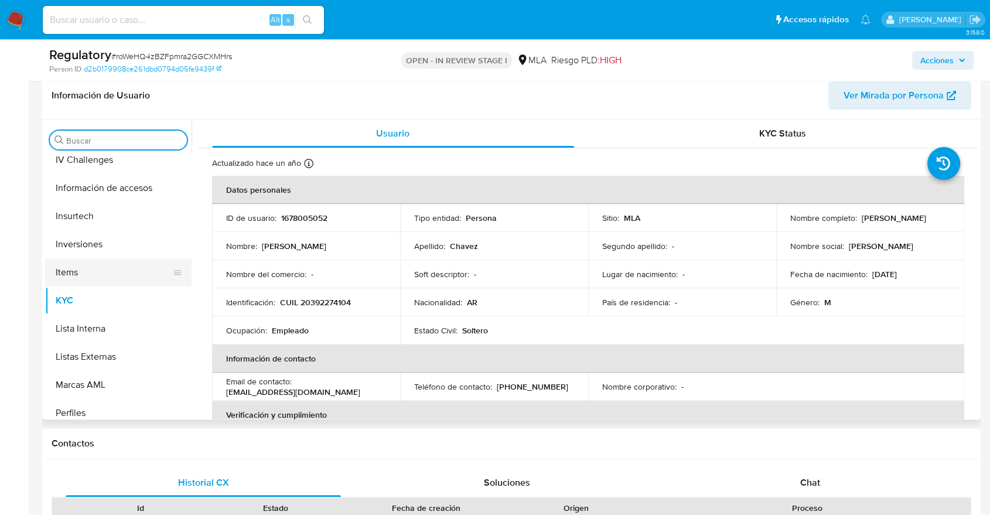
scroll to position [551, 0]
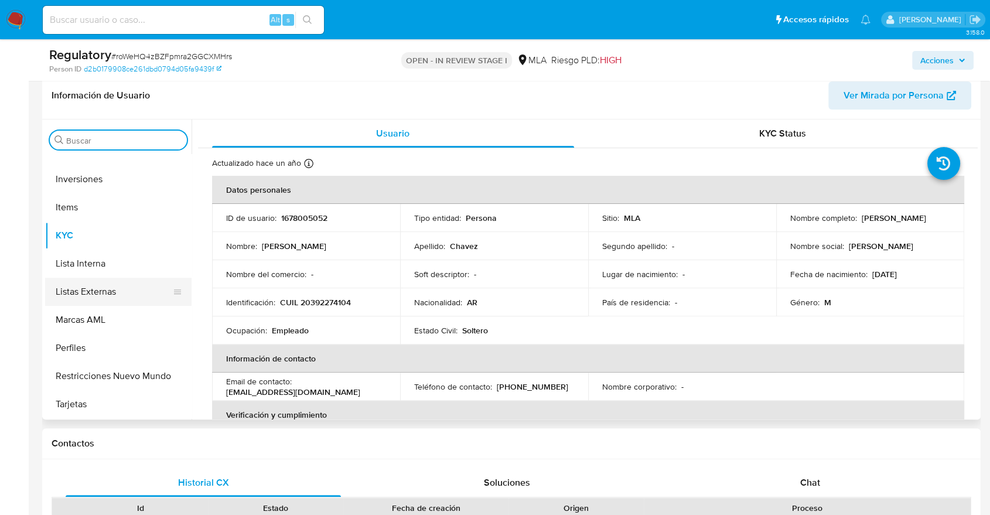
click at [94, 283] on button "Listas Externas" at bounding box center [113, 292] width 137 height 28
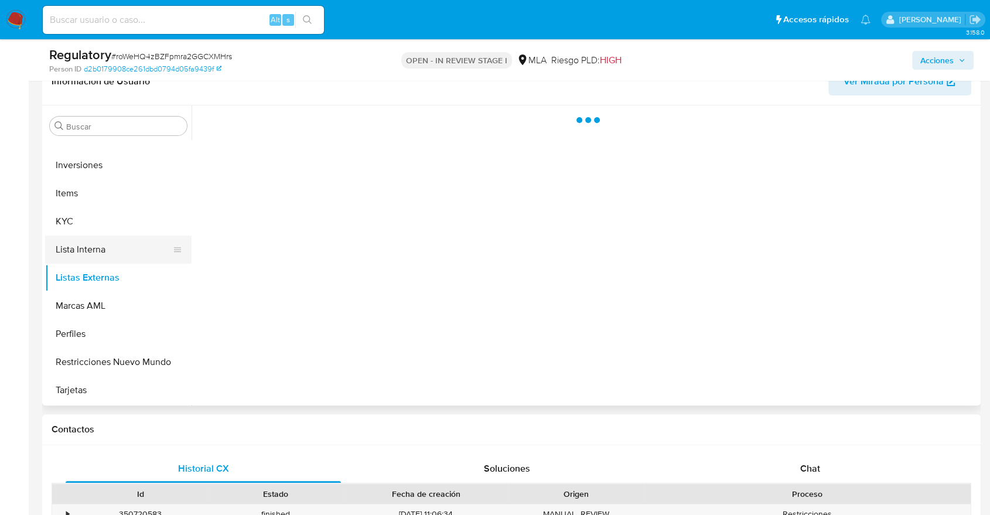
click at [94, 258] on button "Lista Interna" at bounding box center [113, 250] width 137 height 28
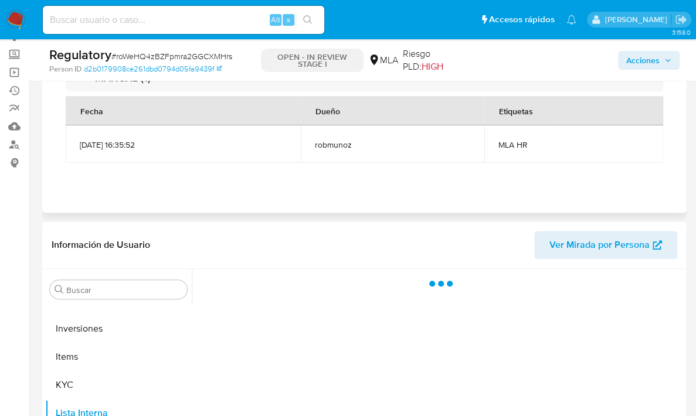
scroll to position [130, 0]
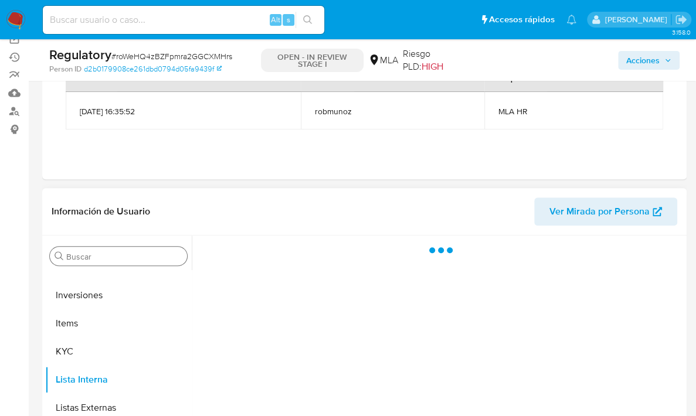
click at [115, 251] on input "Buscar" at bounding box center [124, 256] width 116 height 11
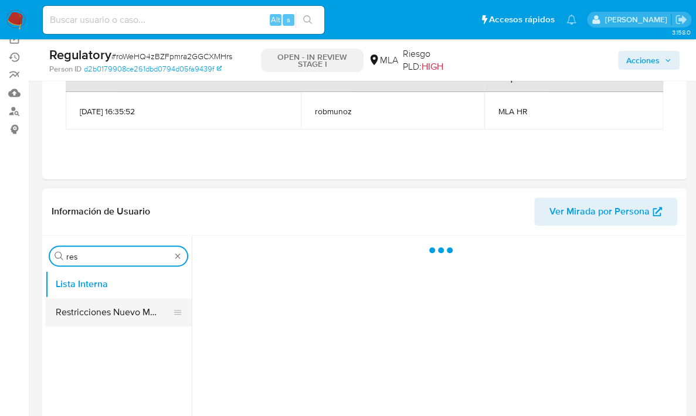
type input "res"
click at [121, 308] on button "Restricciones Nuevo Mundo" at bounding box center [118, 312] width 146 height 28
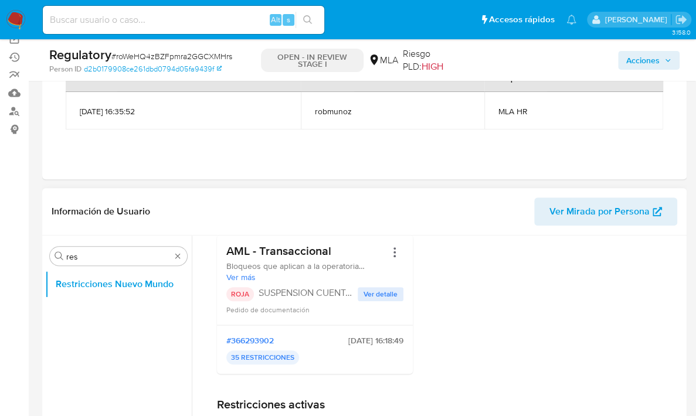
scroll to position [130, 0]
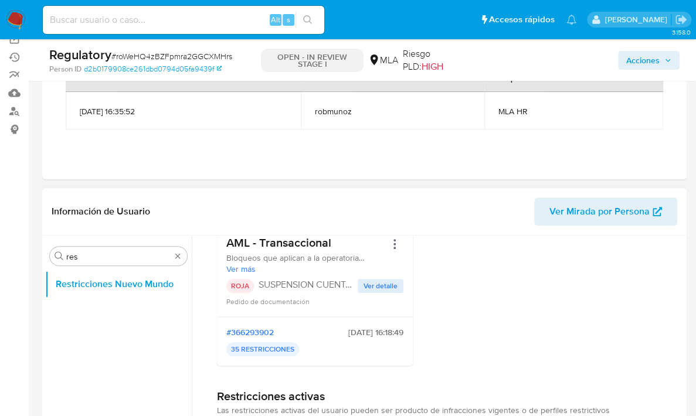
drag, startPoint x: 328, startPoint y: 335, endPoint x: 387, endPoint y: 335, distance: 58.6
click at [387, 335] on span "[DATE] 16:18:49" at bounding box center [375, 332] width 55 height 11
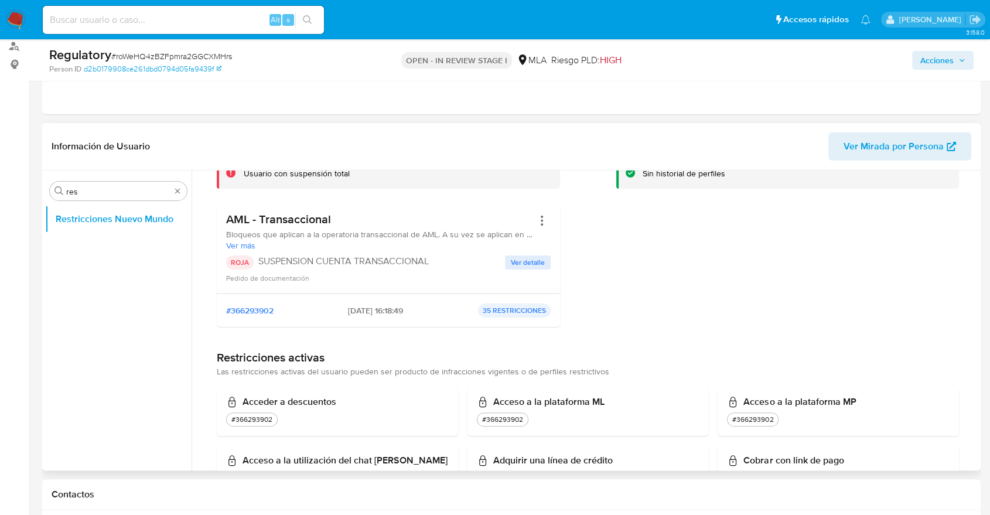
scroll to position [65, 0]
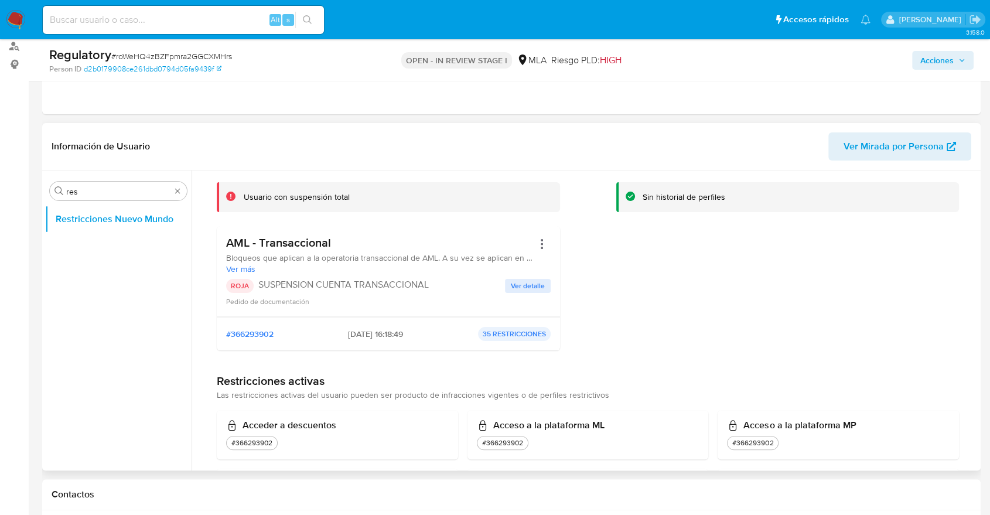
click at [511, 289] on span "Ver detalle" at bounding box center [528, 286] width 34 height 12
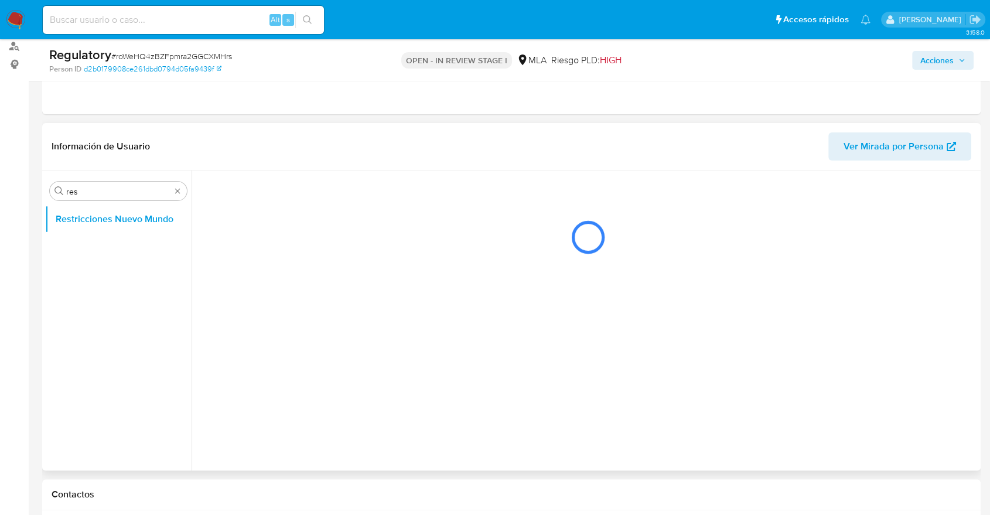
scroll to position [0, 0]
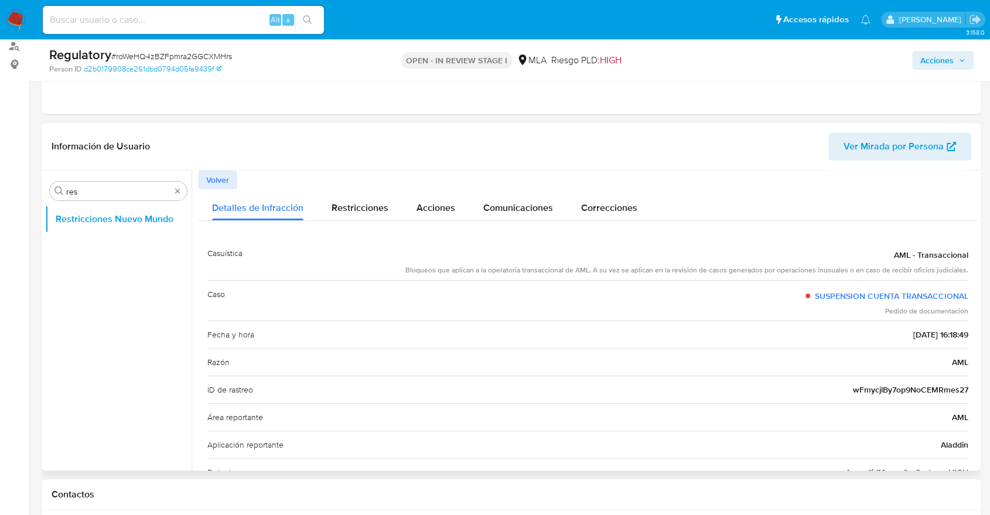
drag, startPoint x: 967, startPoint y: 329, endPoint x: 942, endPoint y: 320, distance: 26.3
click at [959, 328] on div "Casuística AML - Transaccional Bloqueos que aplican a la operatoria transaccion…" at bounding box center [588, 390] width 780 height 321
drag, startPoint x: 928, startPoint y: 318, endPoint x: 923, endPoint y: 313, distance: 7.1
click at [928, 318] on div "Caso SUSPENSION CUENTA TRANSACCIONAL Pedido de documentación" at bounding box center [587, 300] width 761 height 41
click at [923, 313] on div "Pedido de documentación" at bounding box center [887, 311] width 163 height 10
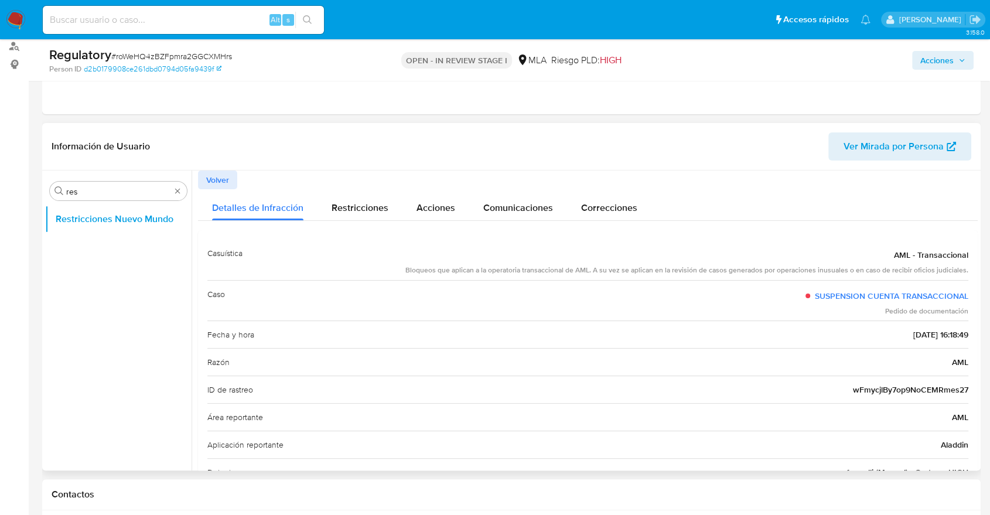
click at [923, 313] on div "Pedido de documentación" at bounding box center [887, 311] width 163 height 10
click at [380, 203] on div "Restricciones" at bounding box center [360, 204] width 57 height 31
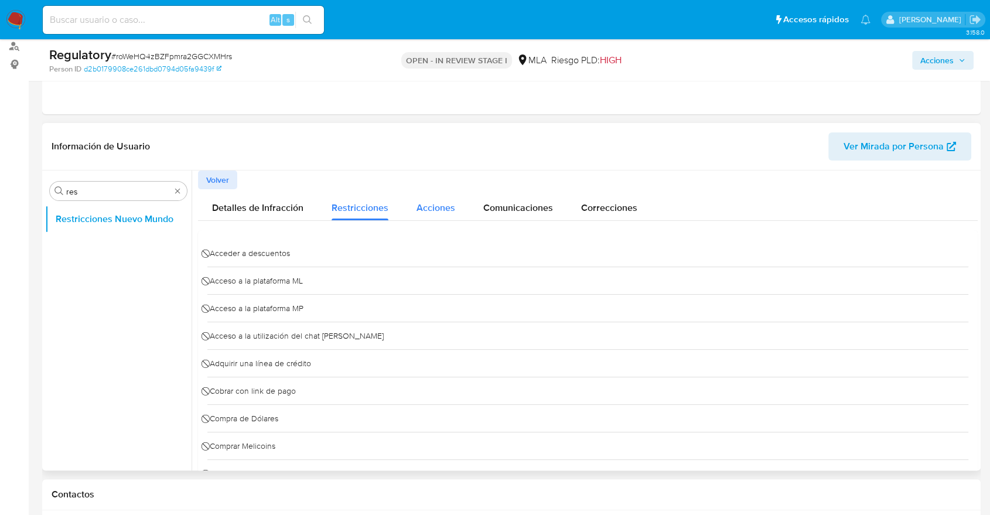
click at [464, 196] on button "Acciones" at bounding box center [436, 204] width 67 height 31
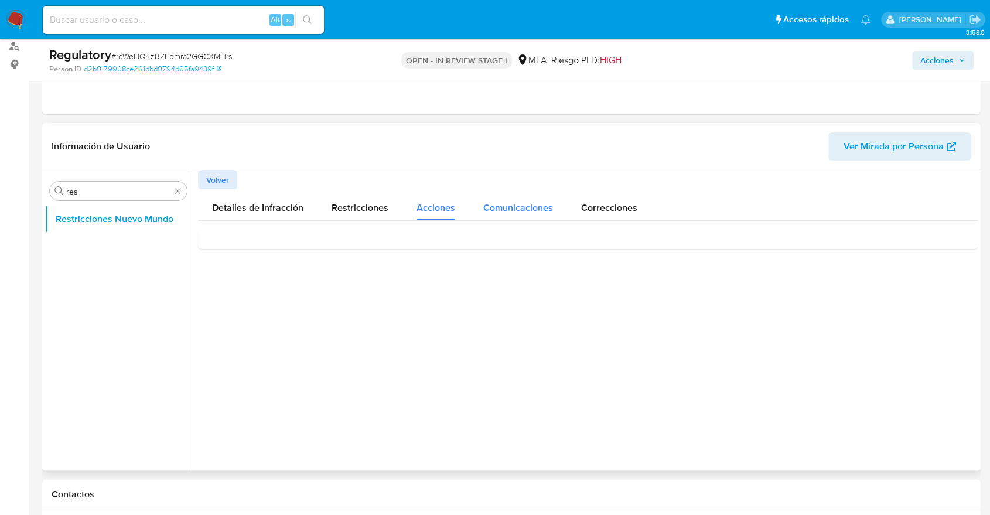
click at [479, 202] on button "Comunicaciones" at bounding box center [518, 204] width 98 height 31
click at [583, 205] on span "Correcciones" at bounding box center [609, 207] width 56 height 13
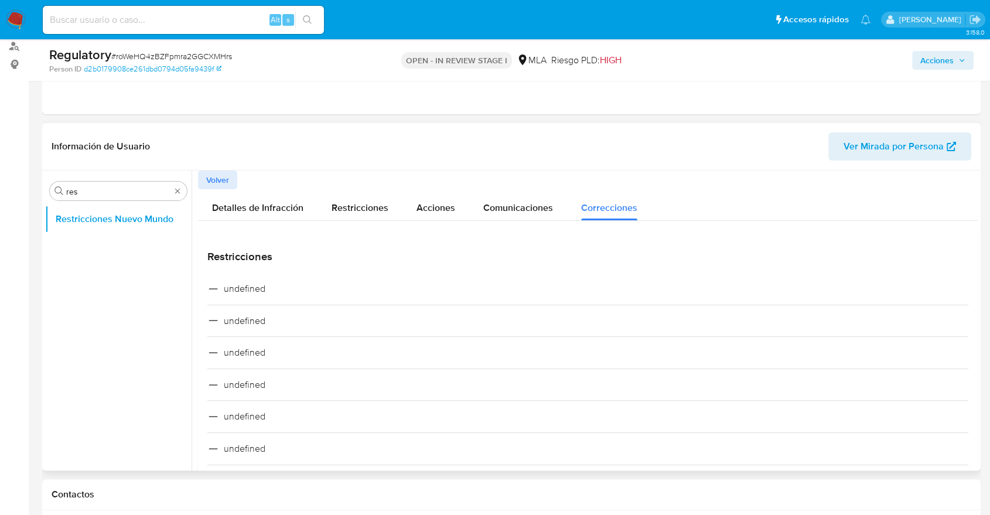
click at [145, 177] on div "Buscar res Restricciones Nuevo Mundo" at bounding box center [118, 321] width 146 height 298
click at [145, 184] on div "Buscar res" at bounding box center [118, 191] width 137 height 19
click at [145, 186] on input "res" at bounding box center [118, 191] width 104 height 11
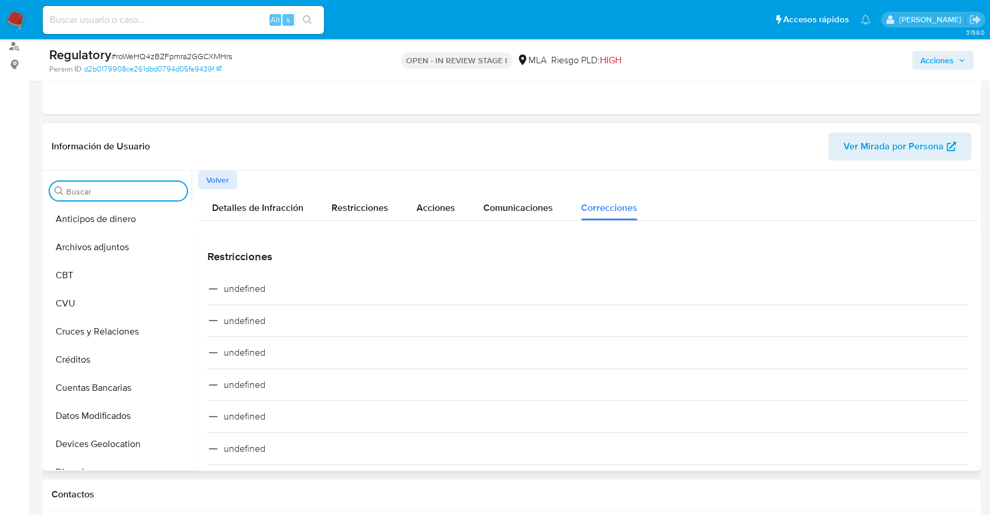
click at [211, 173] on span "Volver" at bounding box center [217, 180] width 23 height 16
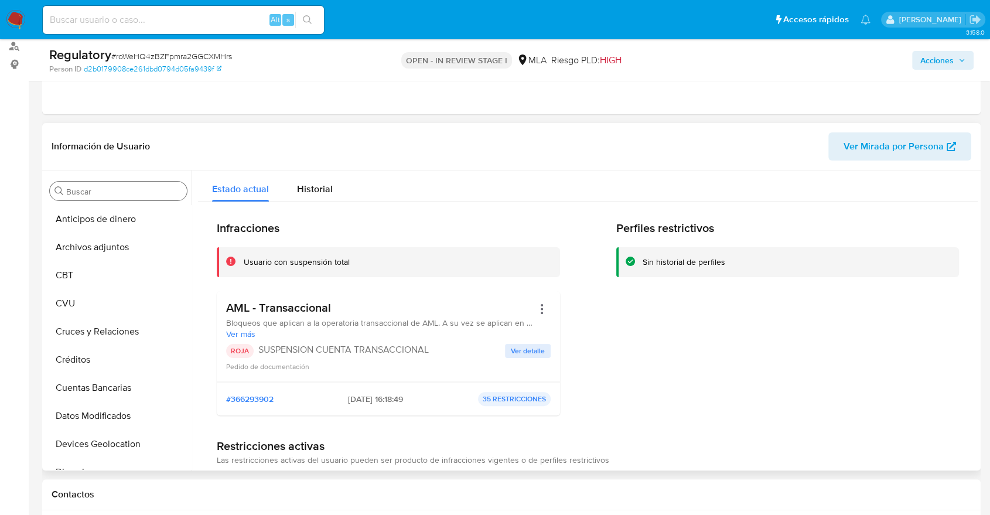
drag, startPoint x: 303, startPoint y: 391, endPoint x: 385, endPoint y: 393, distance: 82.0
click at [385, 393] on div "#366293902 [DATE] 16:18:49 35 RESTRICCIONES" at bounding box center [388, 398] width 343 height 33
click at [385, 394] on span "[DATE] 16:18:49" at bounding box center [375, 399] width 55 height 11
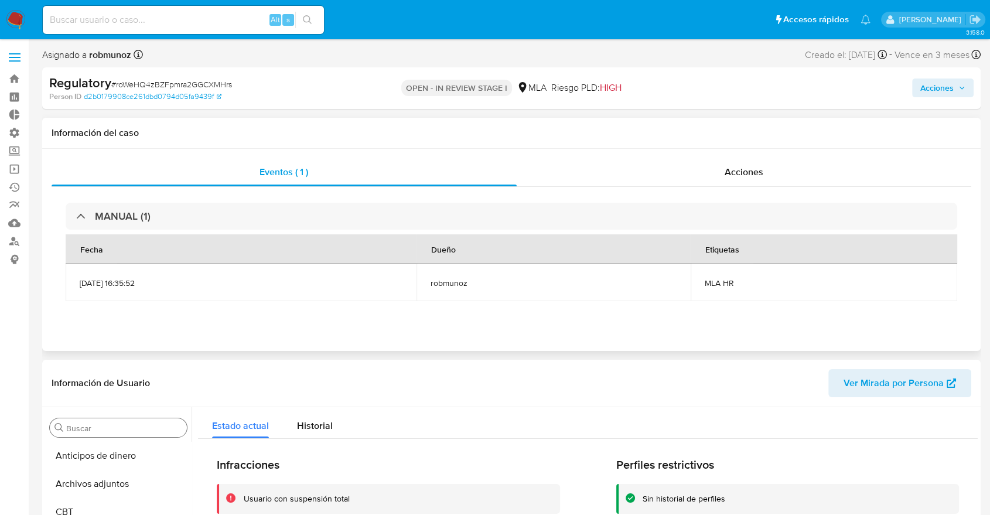
drag, startPoint x: 104, startPoint y: 280, endPoint x: 195, endPoint y: 285, distance: 90.9
click at [195, 285] on span "[DATE] 16:35:52" at bounding box center [241, 283] width 323 height 11
drag, startPoint x: 762, startPoint y: 272, endPoint x: 792, endPoint y: 273, distance: 29.9
click at [792, 273] on td "MLA HR" at bounding box center [824, 283] width 267 height 38
